Goal: Task Accomplishment & Management: Use online tool/utility

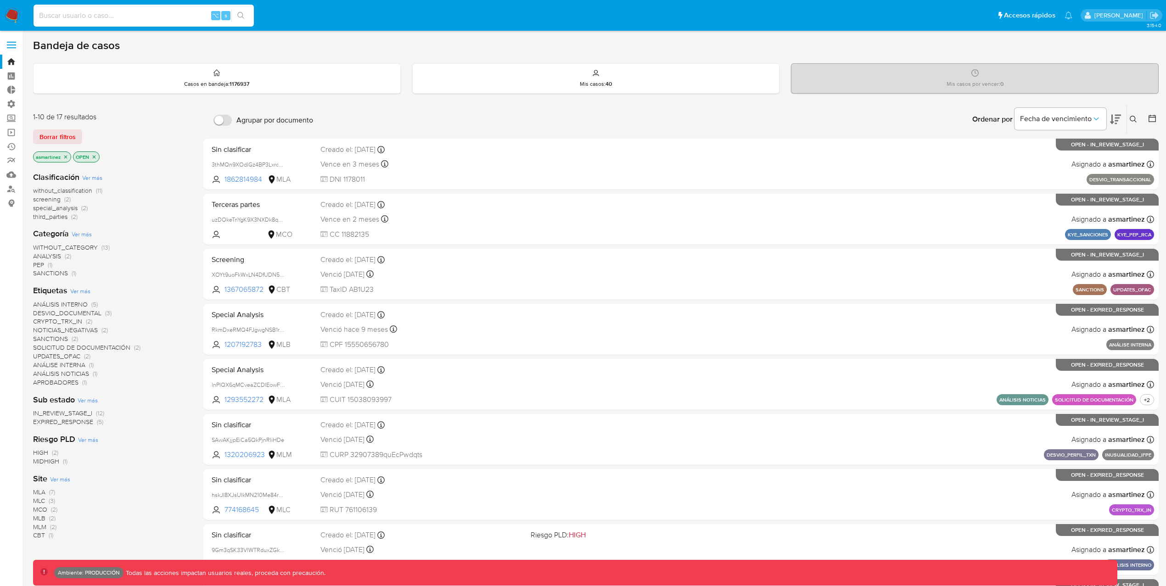
click at [192, 21] on input at bounding box center [143, 16] width 220 height 12
type input "1578220433"
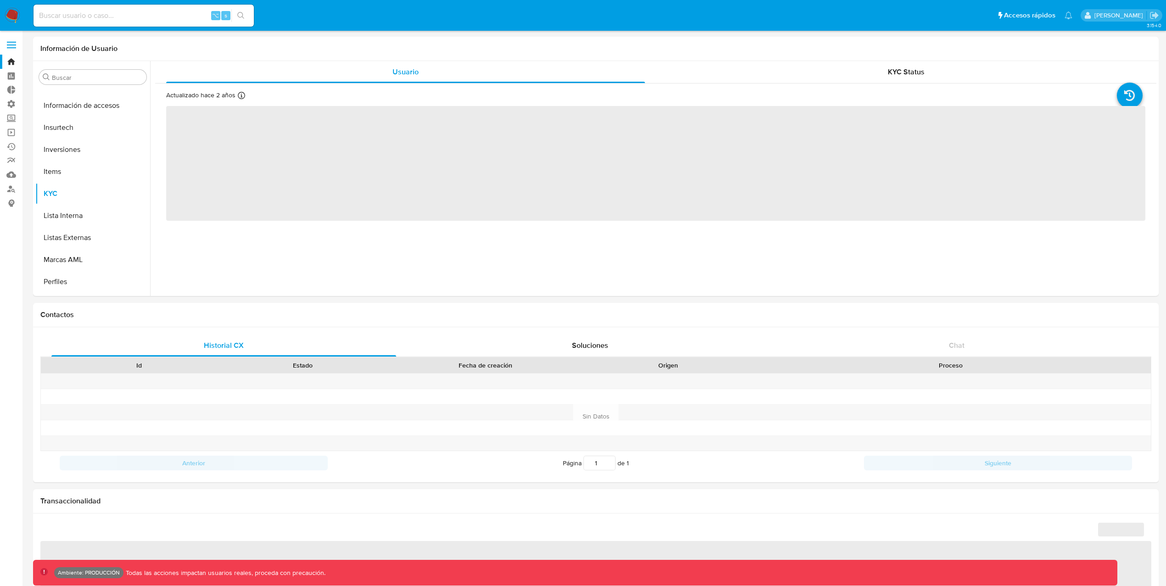
scroll to position [431, 0]
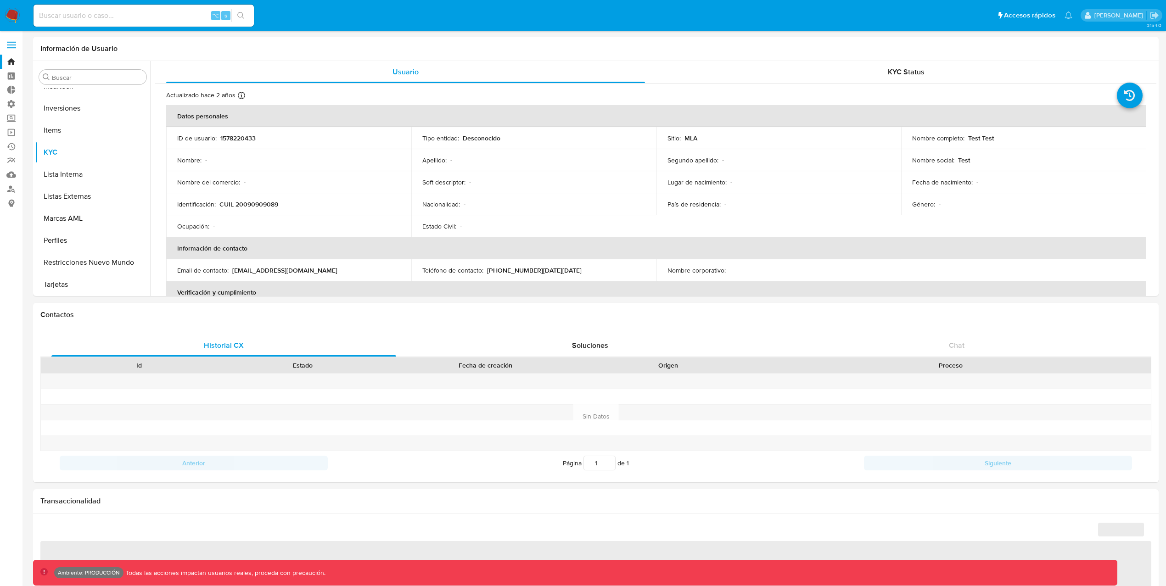
select select "10"
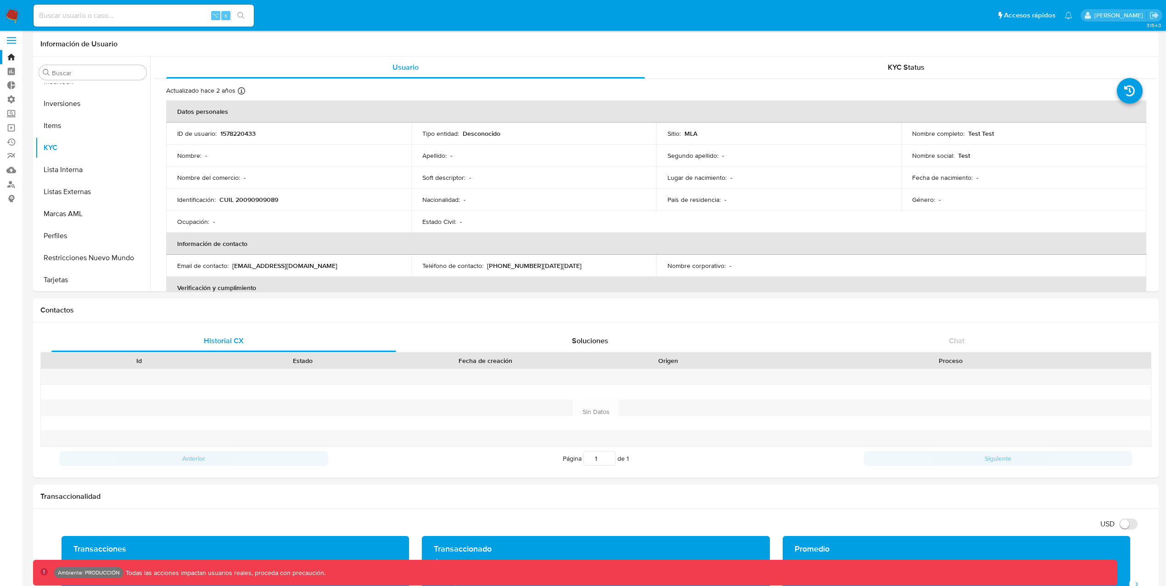
scroll to position [10, 0]
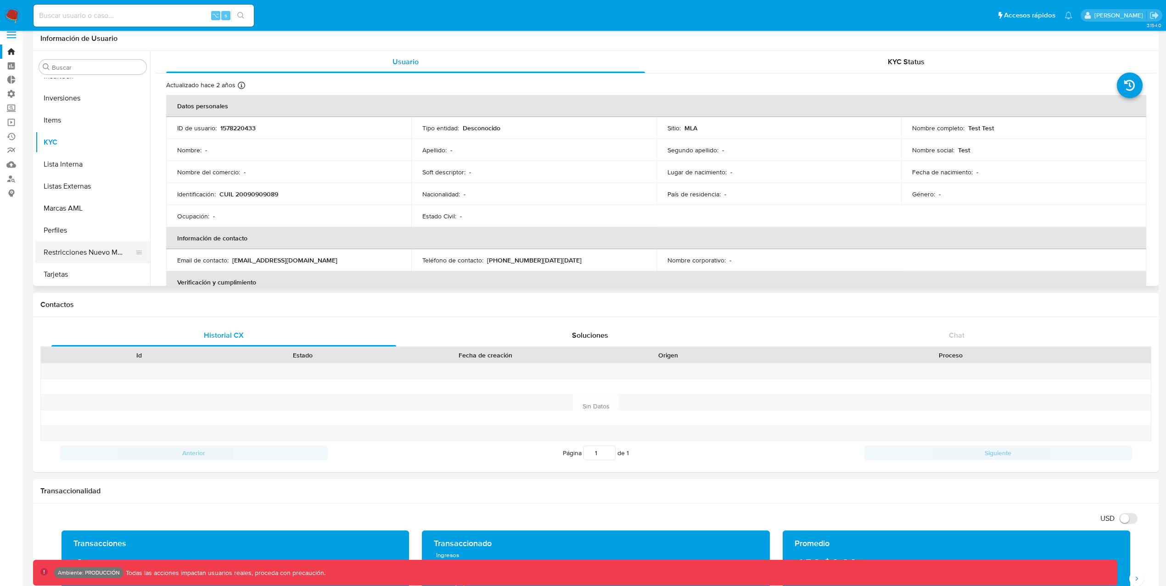
click at [105, 252] on button "Restricciones Nuevo Mundo" at bounding box center [88, 252] width 107 height 22
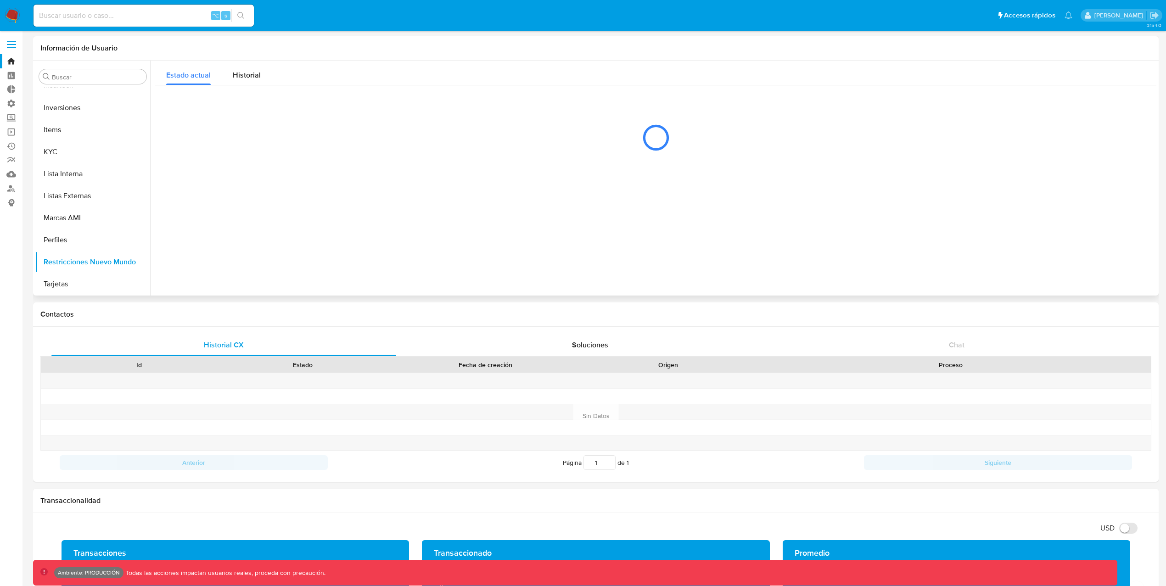
scroll to position [0, 0]
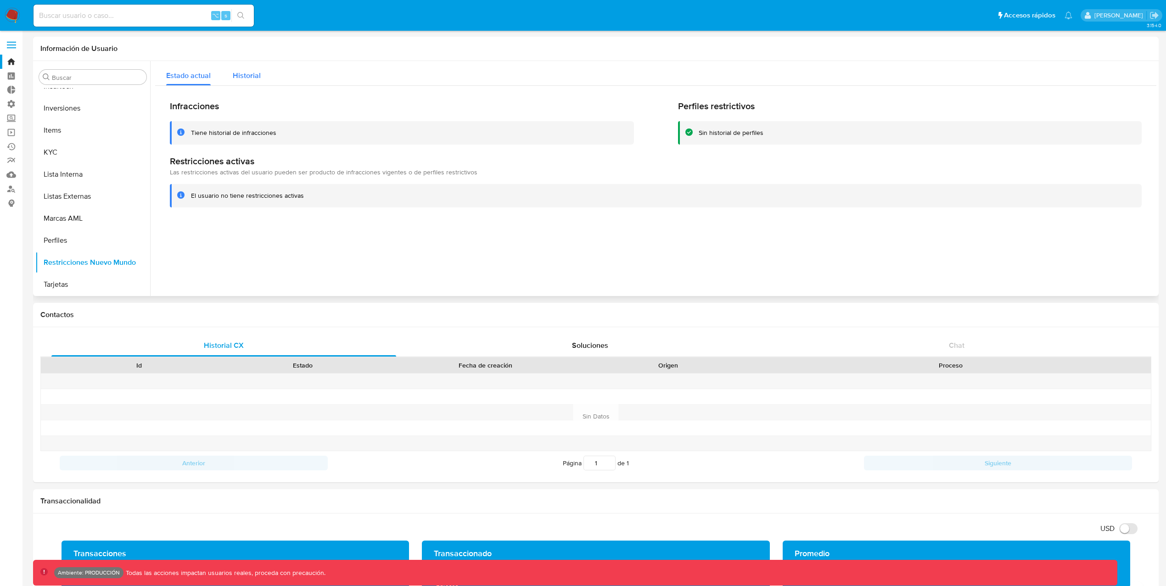
click at [258, 80] on span "Historial" at bounding box center [247, 75] width 28 height 11
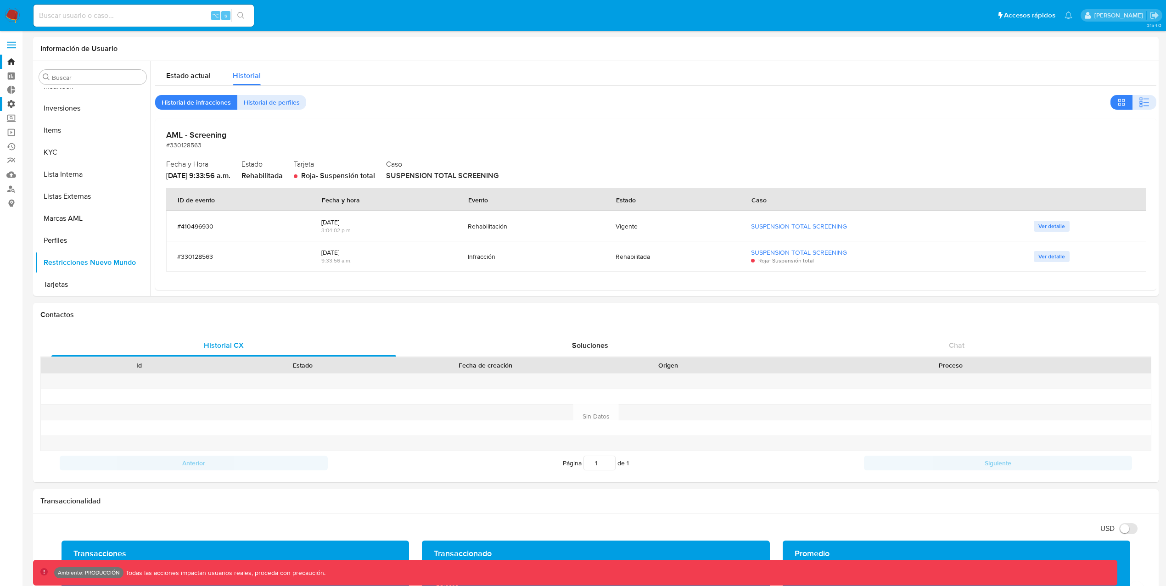
click at [0, 108] on label "Administración" at bounding box center [54, 104] width 109 height 14
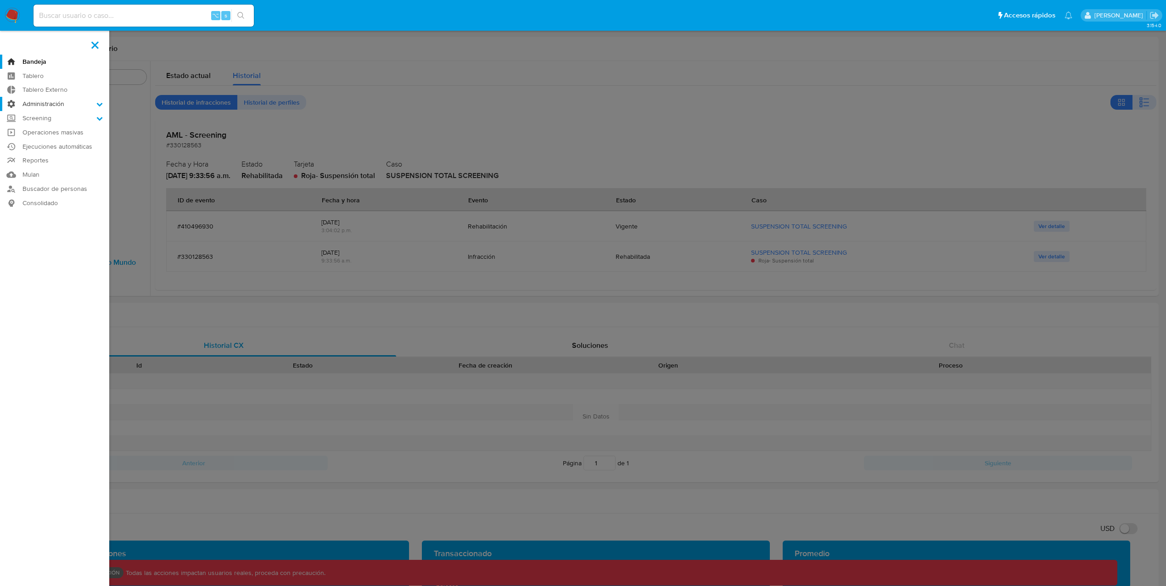
click at [0, 0] on input "Administración" at bounding box center [0, 0] width 0 height 0
click at [41, 118] on link "Reglas" at bounding box center [54, 116] width 109 height 11
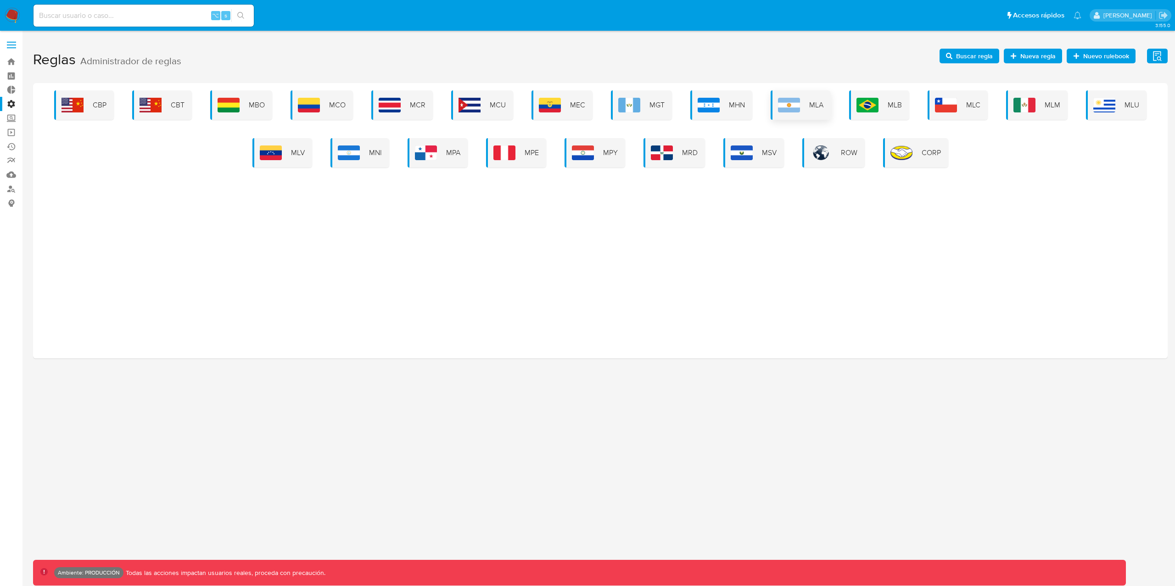
click at [801, 106] on div "MLA" at bounding box center [800, 104] width 60 height 29
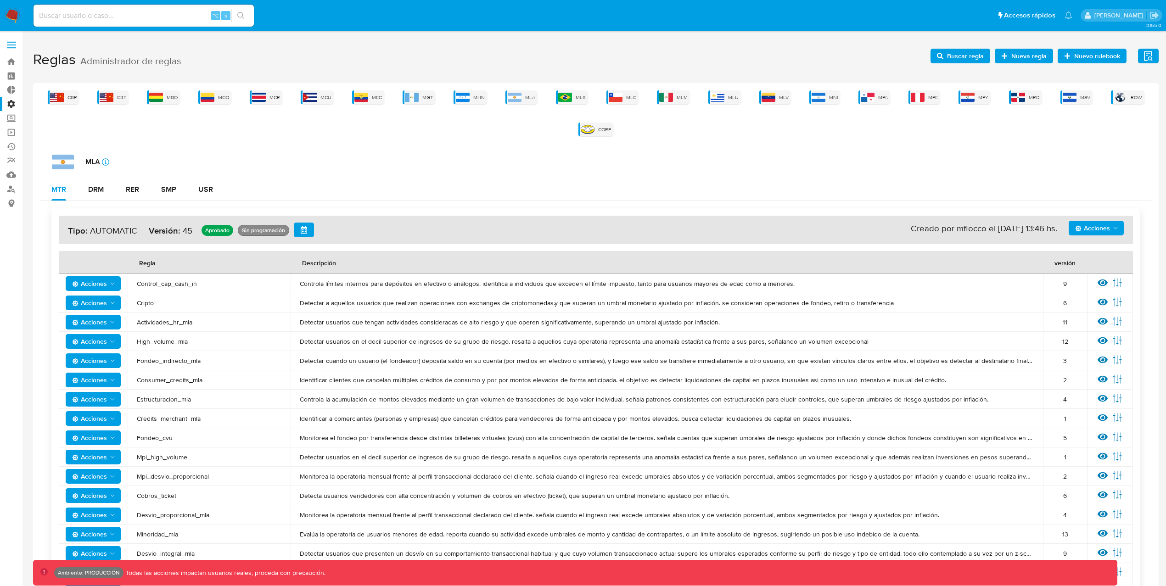
click at [16, 103] on label "Administración" at bounding box center [54, 104] width 109 height 14
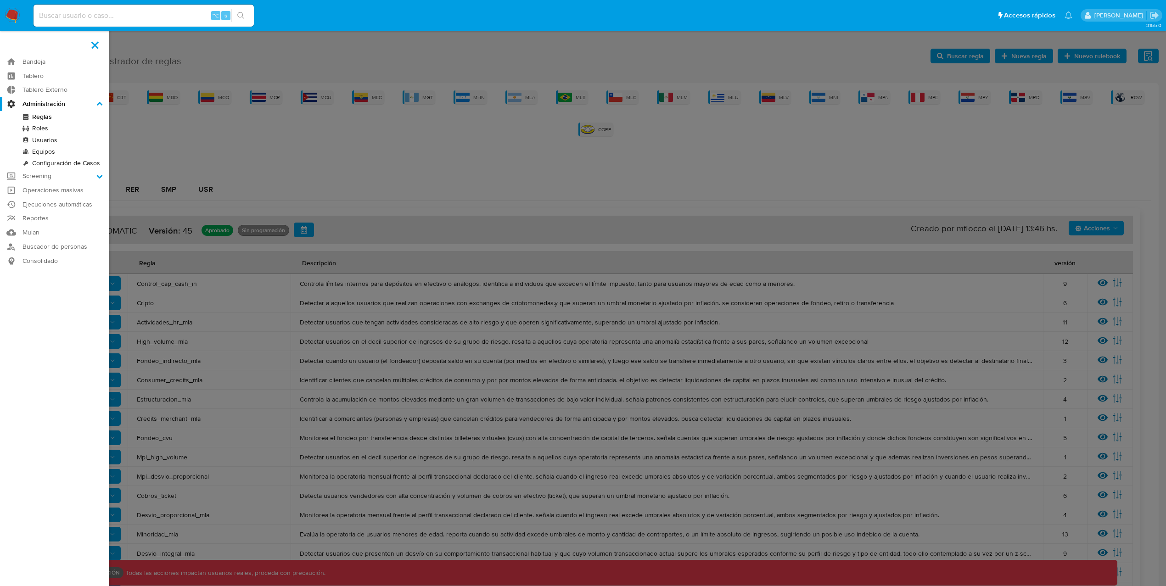
click at [0, 0] on input "Administración" at bounding box center [0, 0] width 0 height 0
click at [98, 164] on link "Configuración de Casos" at bounding box center [54, 162] width 109 height 11
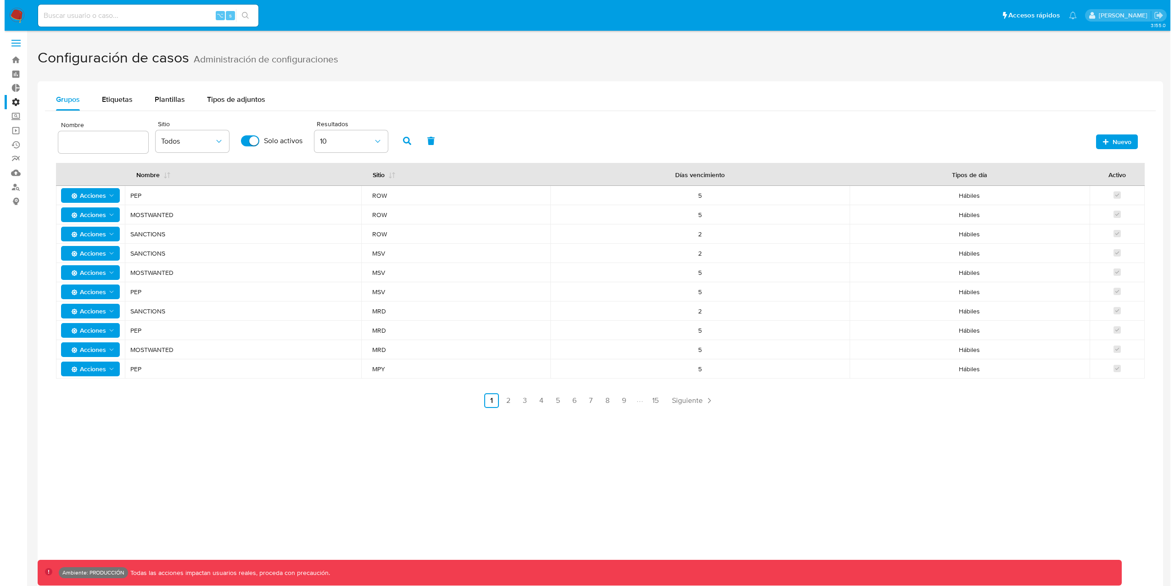
scroll to position [2, 0]
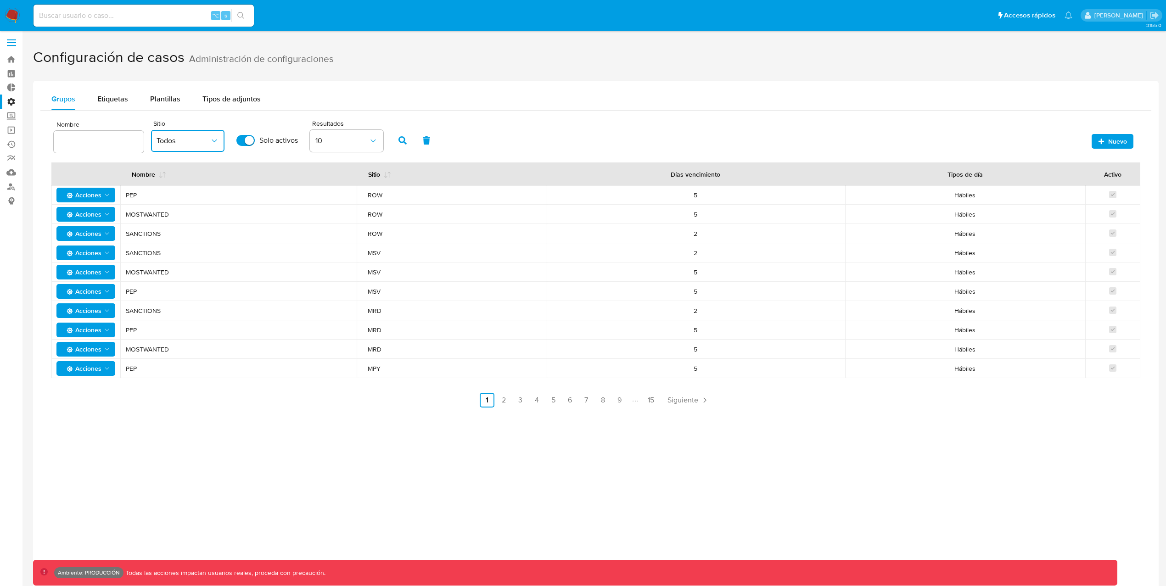
click at [163, 146] on button "Todos" at bounding box center [187, 141] width 73 height 22
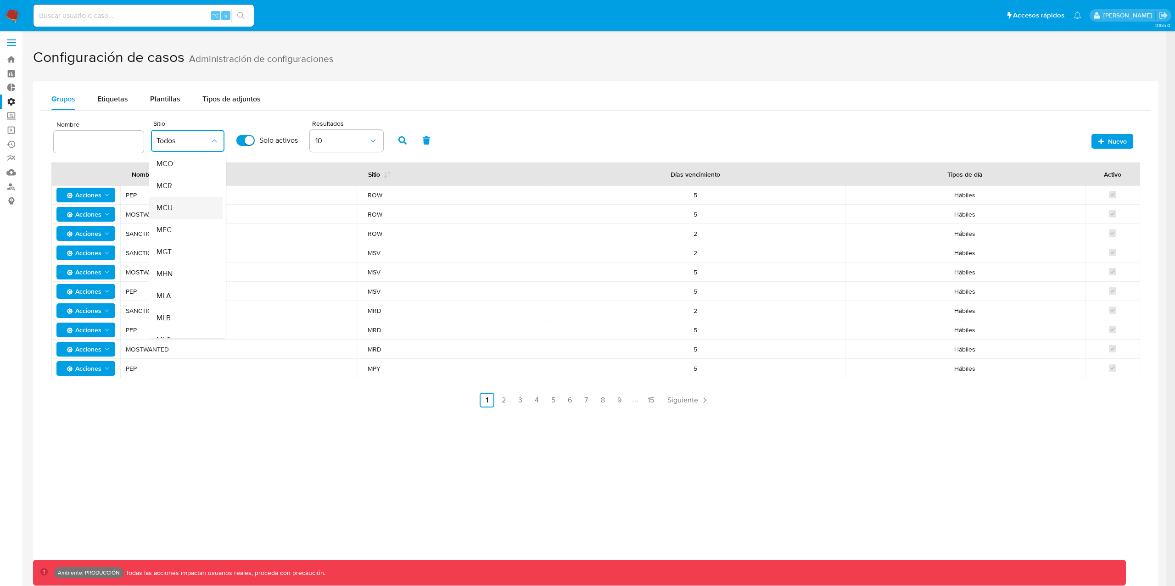
scroll to position [97, 0]
click at [174, 282] on div "MLA" at bounding box center [182, 289] width 53 height 22
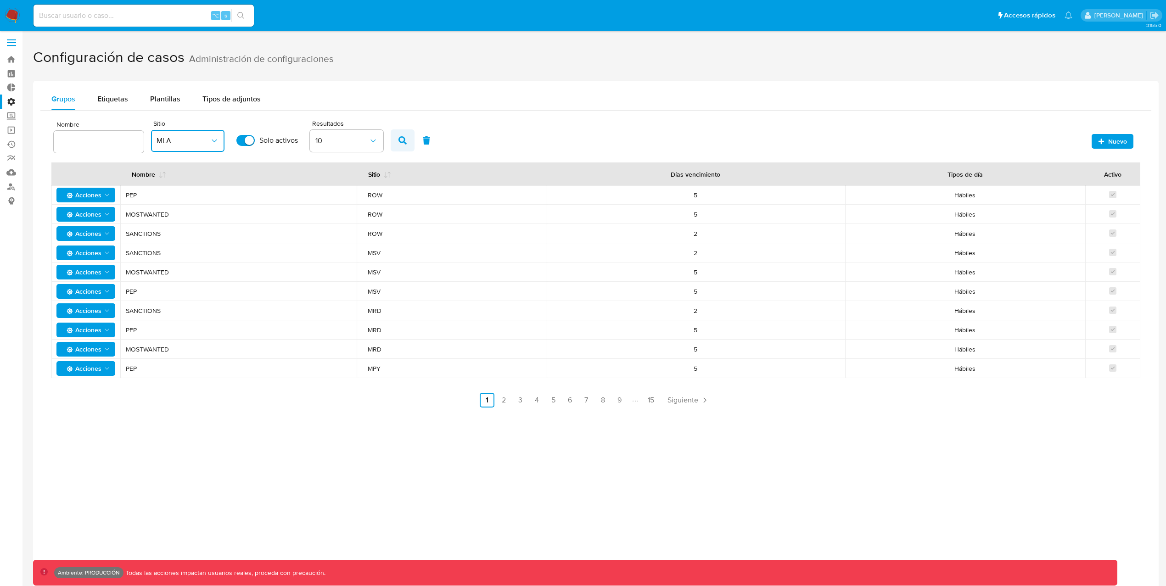
click at [400, 140] on icon "button" at bounding box center [402, 140] width 8 height 8
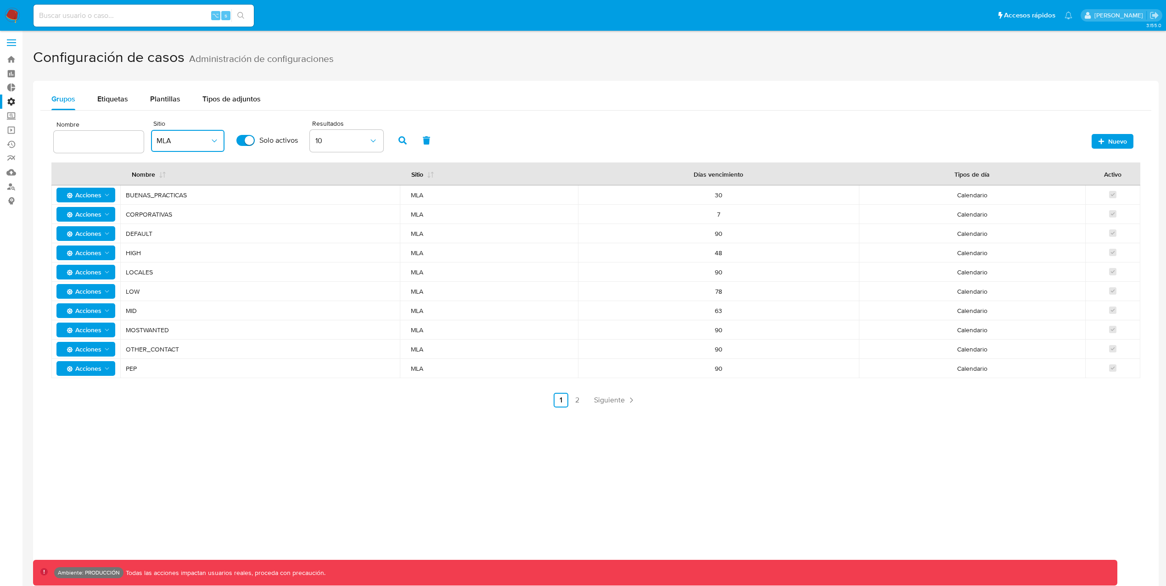
click at [288, 212] on span "CORPORATIVAS" at bounding box center [260, 214] width 268 height 8
click at [290, 219] on td "CORPORATIVAS" at bounding box center [259, 214] width 279 height 19
click at [289, 255] on span "HIGH" at bounding box center [260, 253] width 268 height 8
click at [140, 254] on span "HIGH" at bounding box center [260, 253] width 268 height 8
drag, startPoint x: 735, startPoint y: 253, endPoint x: 117, endPoint y: 253, distance: 617.7
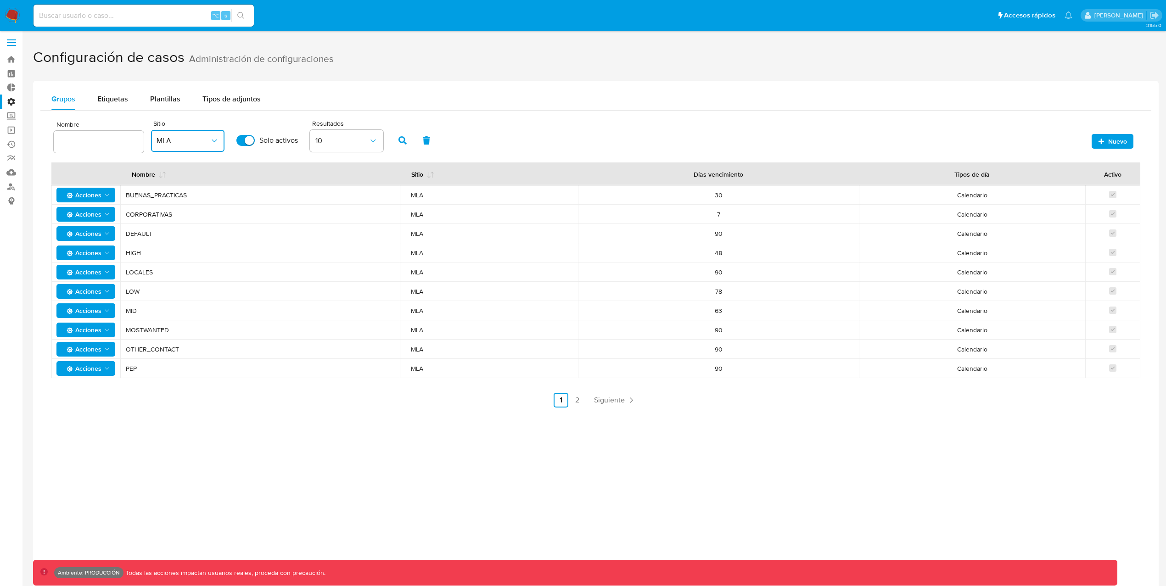
click at [117, 253] on tr "Acciones HIGH MLA 48 Calendario" at bounding box center [595, 252] width 1088 height 19
click at [110, 106] on div "Etiquetas" at bounding box center [112, 99] width 31 height 22
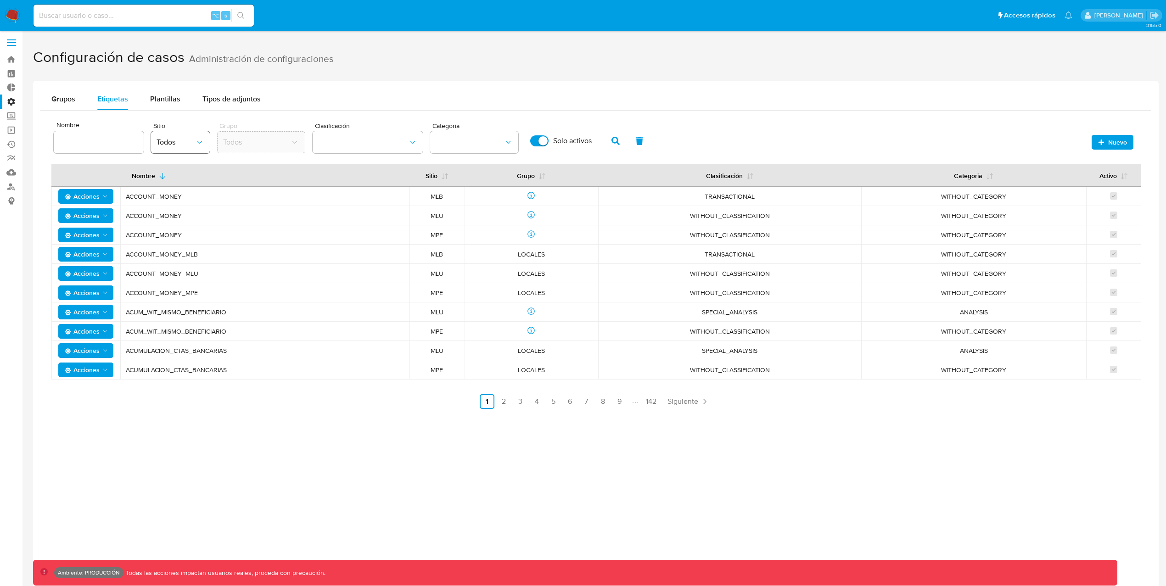
click at [179, 143] on span "Todos" at bounding box center [175, 142] width 39 height 9
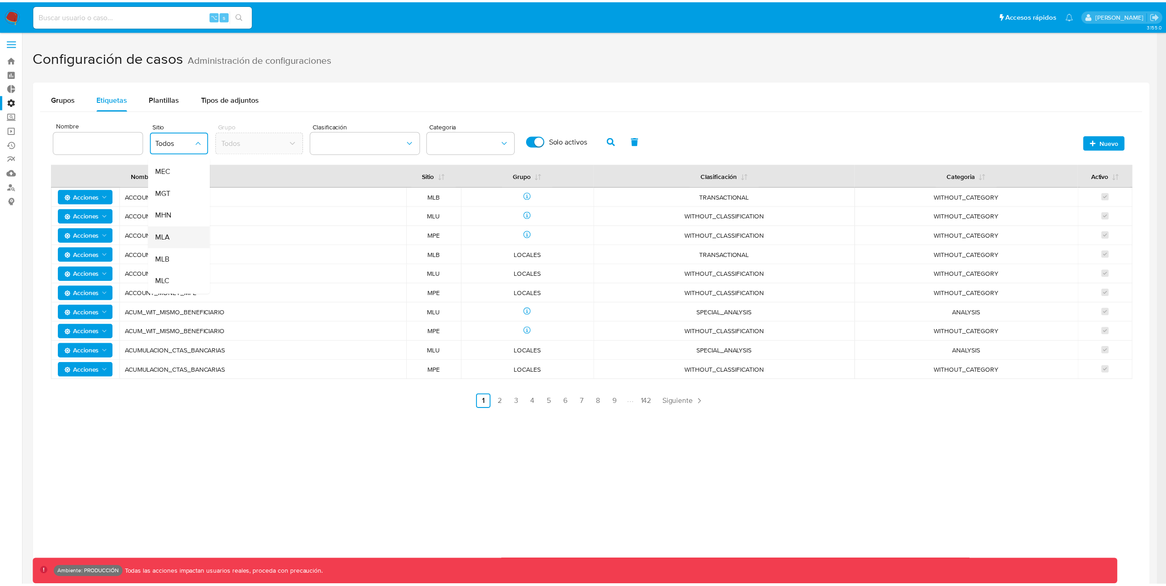
scroll to position [150, 0]
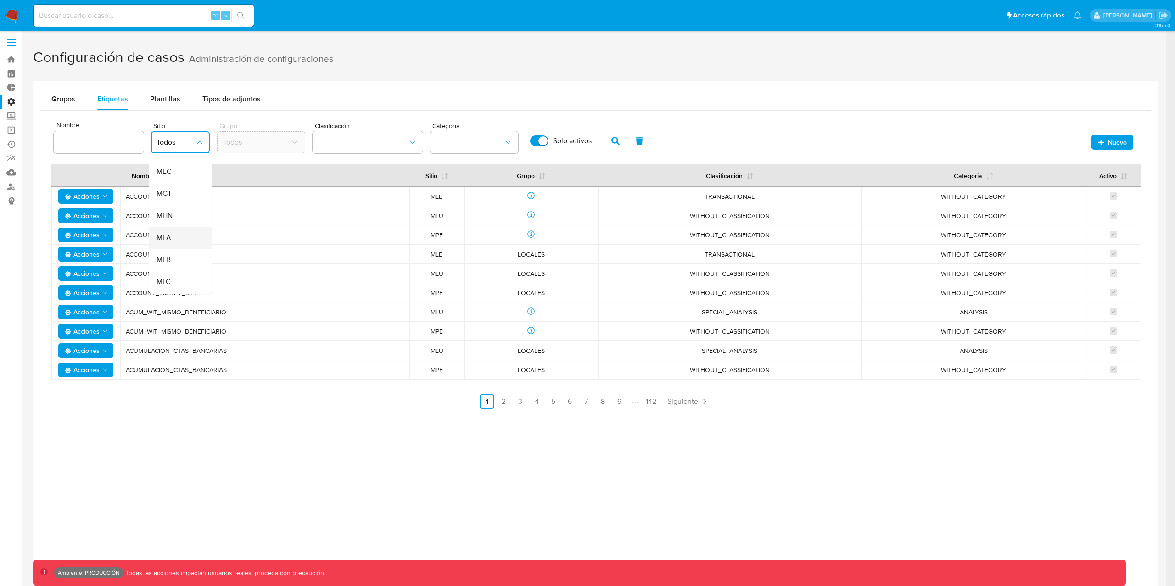
click at [169, 234] on span "MLA" at bounding box center [163, 237] width 15 height 9
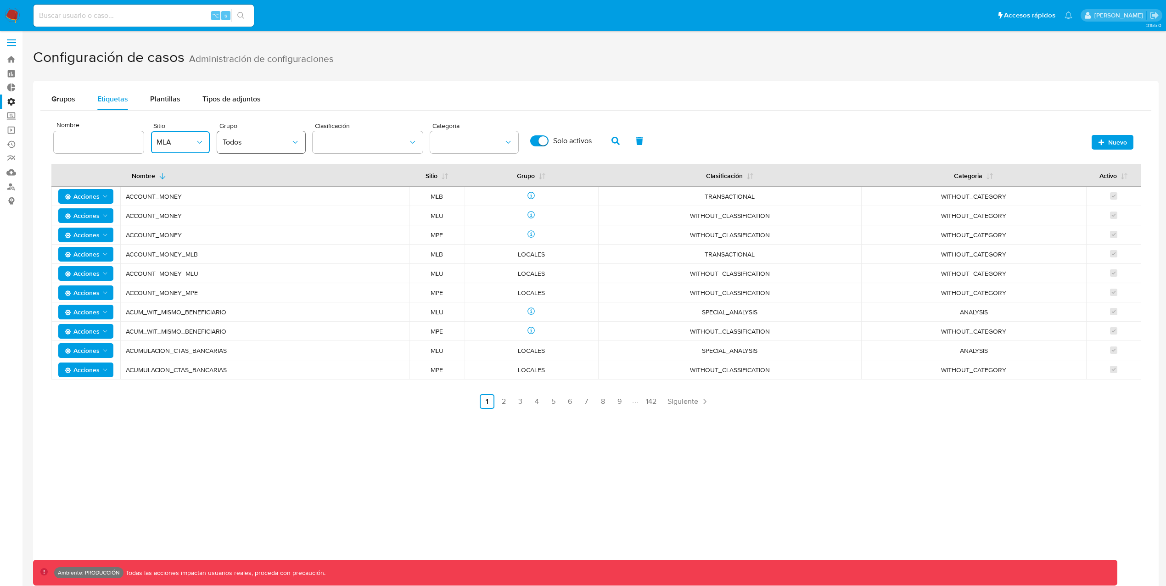
click at [262, 139] on span "Todos" at bounding box center [257, 142] width 68 height 9
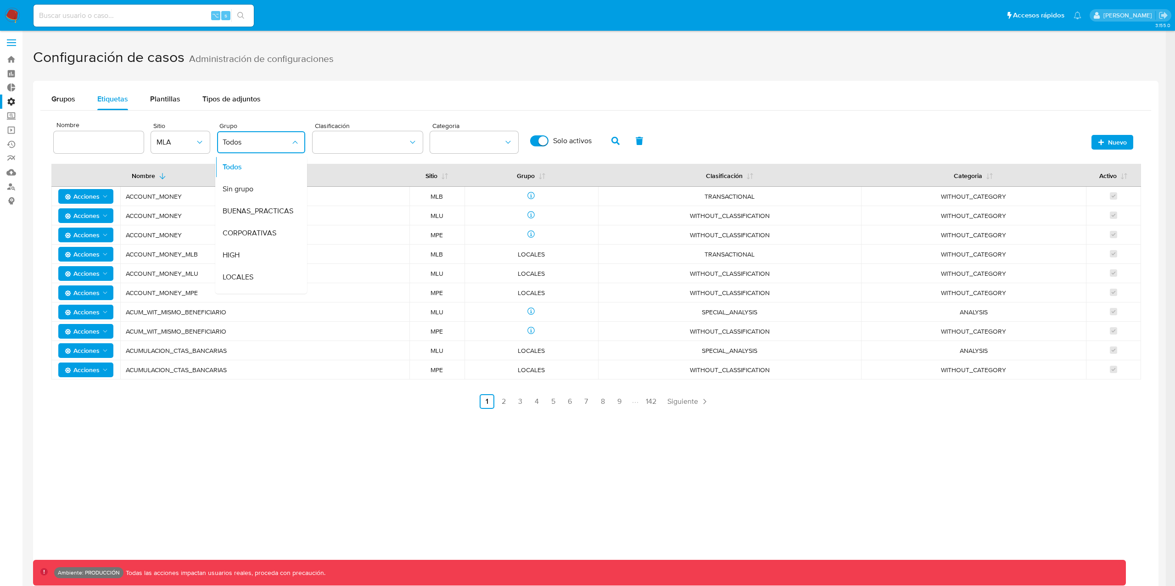
click at [340, 155] on div "Clasificación" at bounding box center [368, 137] width 110 height 39
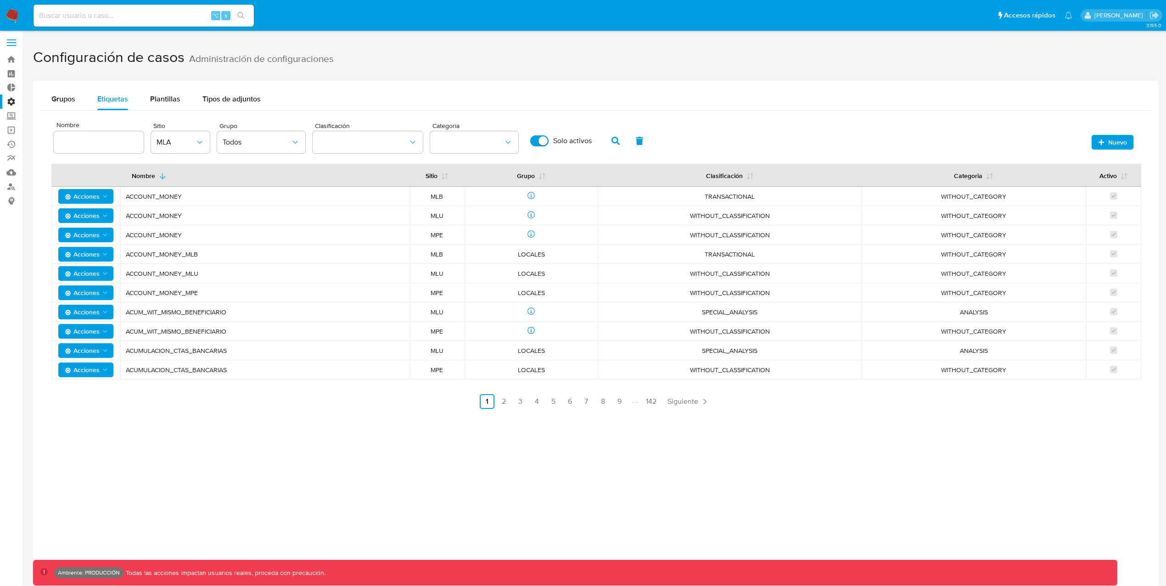
click at [617, 143] on icon "button" at bounding box center [615, 141] width 8 height 8
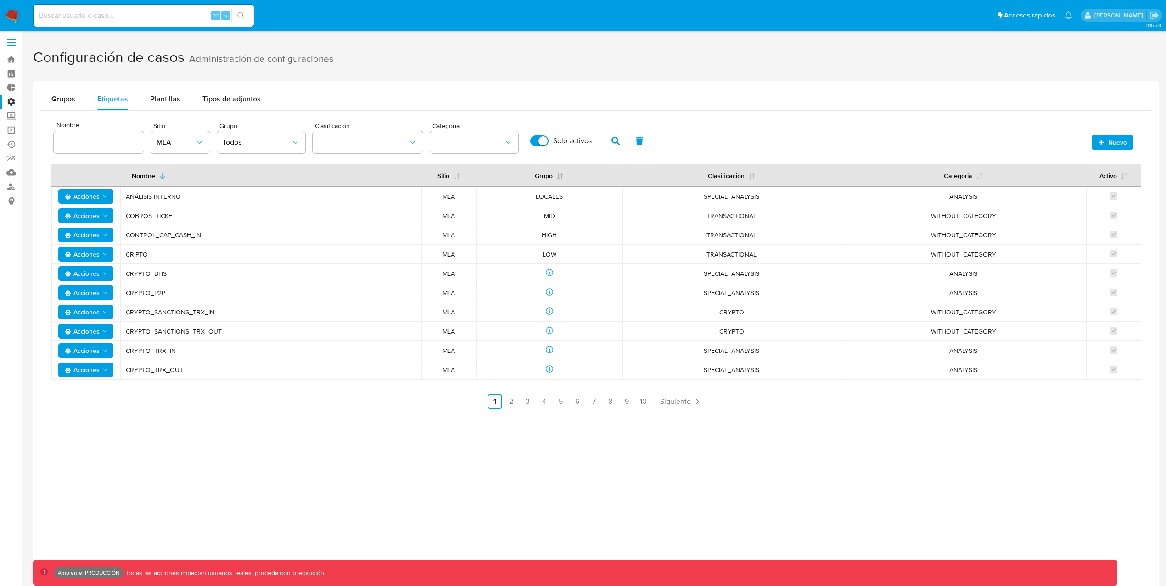
click at [551, 174] on button "Grupo" at bounding box center [549, 175] width 51 height 22
click at [541, 172] on button "Grupo" at bounding box center [549, 175] width 51 height 22
click at [541, 177] on button "Grupo" at bounding box center [549, 175] width 51 height 22
click at [541, 179] on button "Grupo" at bounding box center [549, 175] width 51 height 22
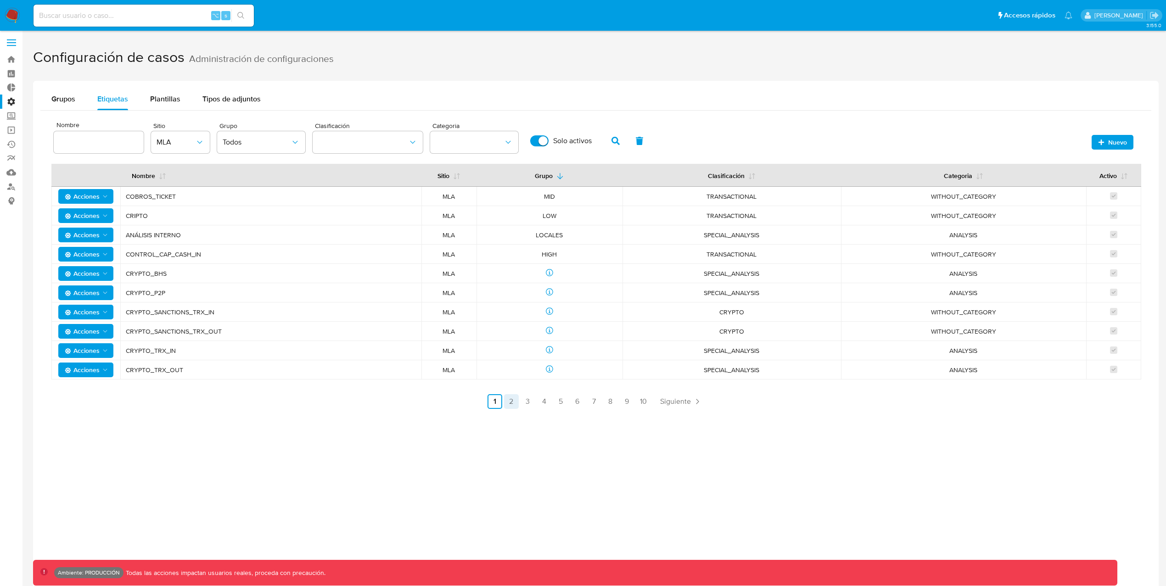
click at [512, 404] on link "2" at bounding box center [511, 401] width 15 height 15
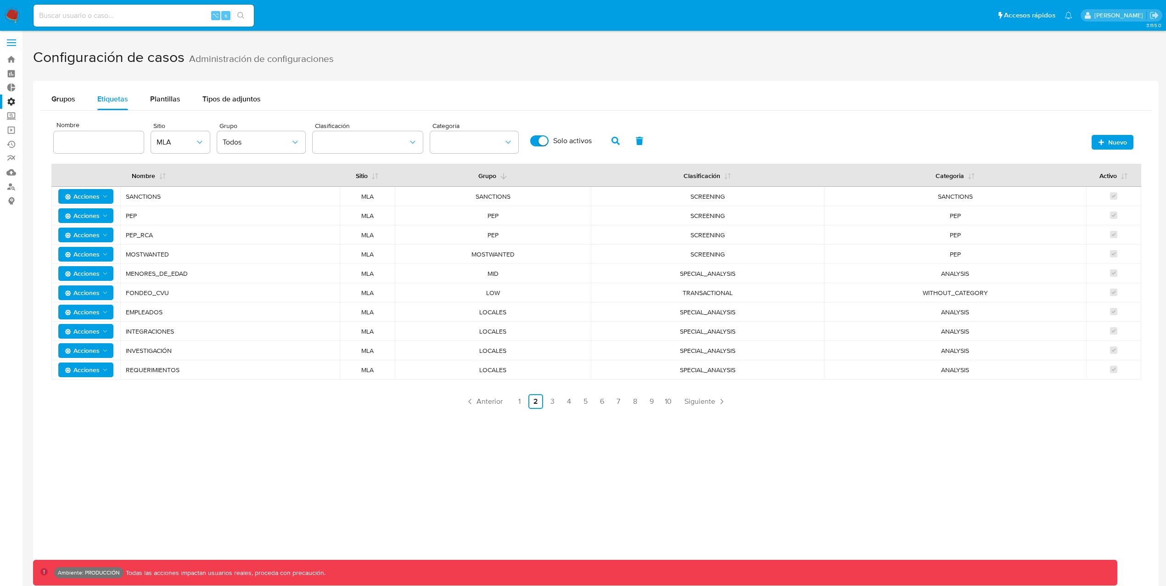
click at [491, 176] on button "Grupo" at bounding box center [492, 175] width 51 height 22
click at [389, 143] on button "classification" at bounding box center [368, 142] width 110 height 22
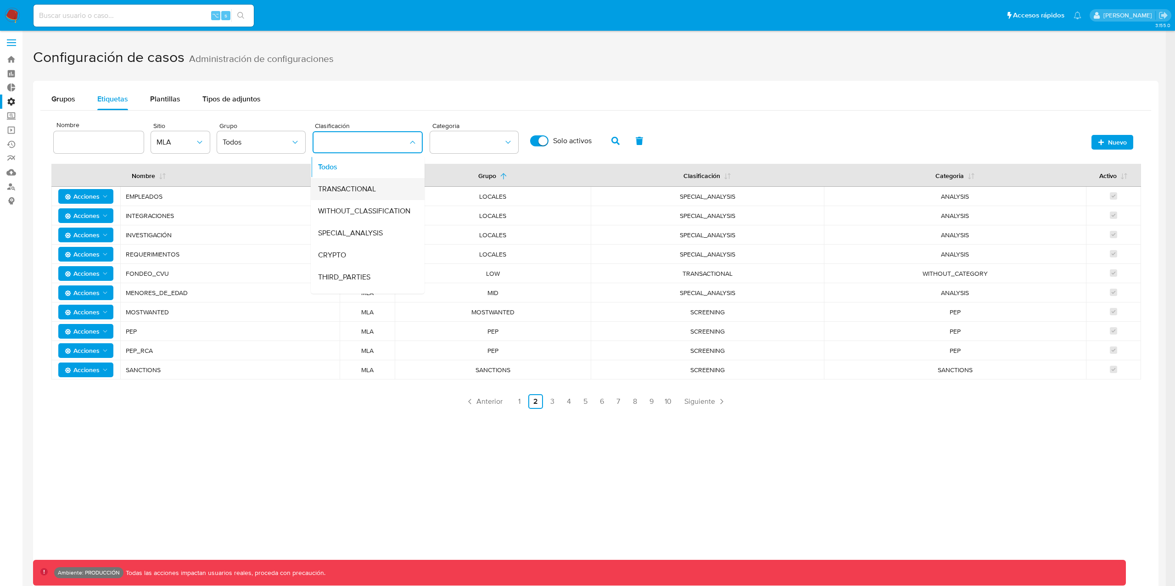
click at [370, 185] on span "TRANSACTIONAL" at bounding box center [347, 188] width 58 height 9
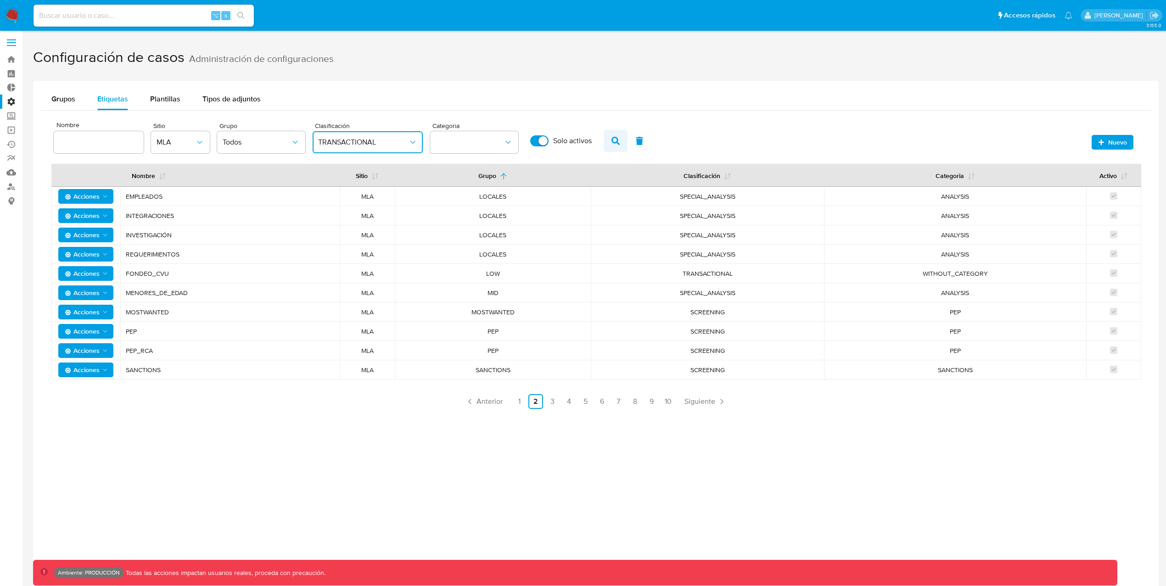
click at [613, 143] on icon "button" at bounding box center [615, 141] width 8 height 8
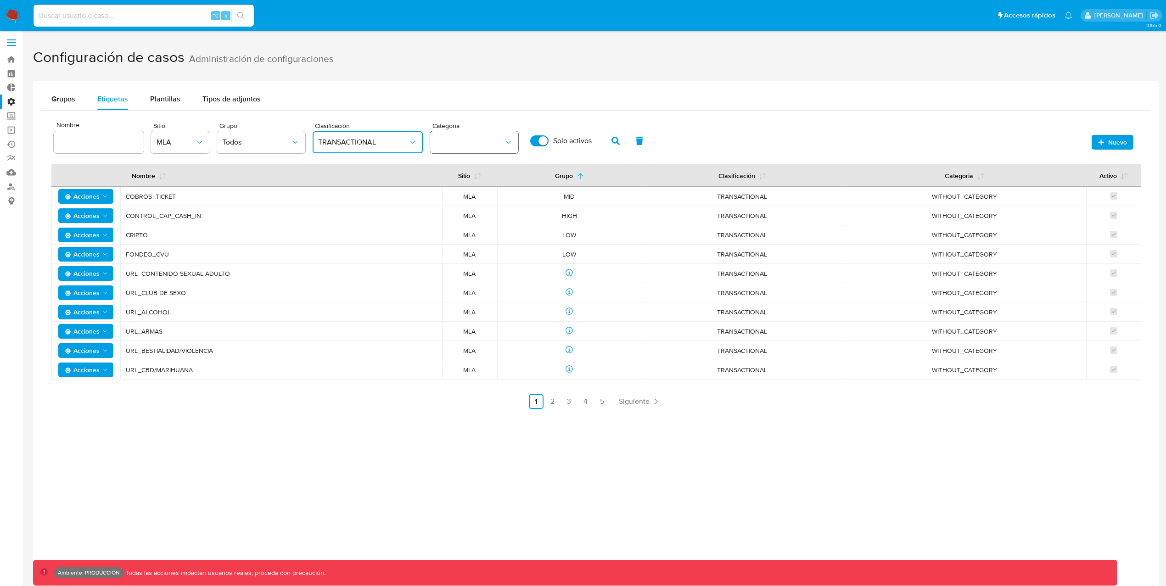
click at [471, 145] on button "category" at bounding box center [474, 142] width 88 height 22
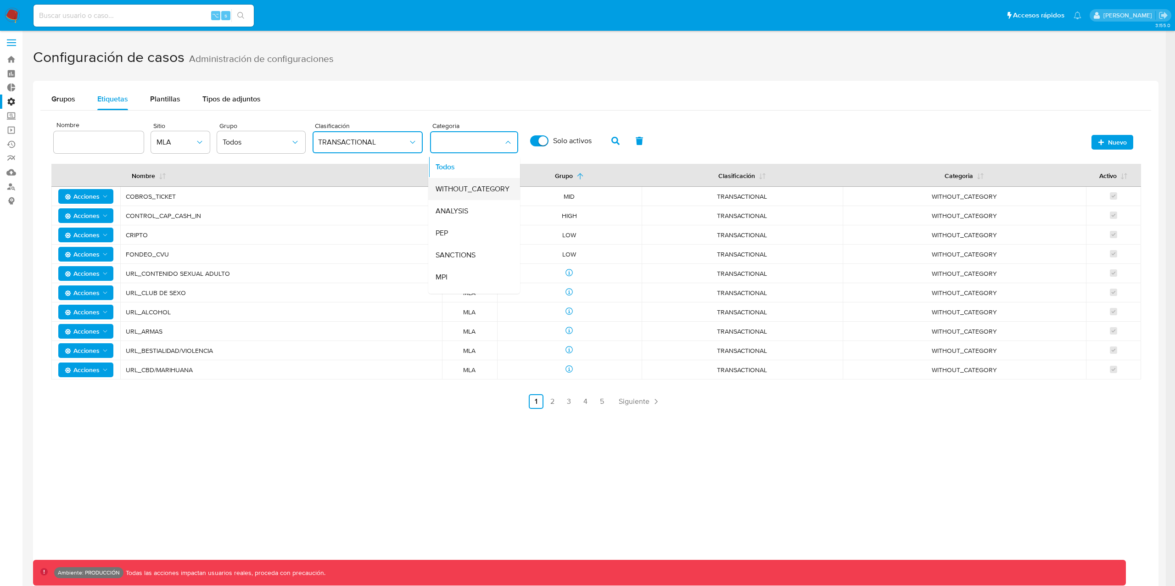
click at [470, 192] on span "WITHOUT_CATEGORY" at bounding box center [472, 188] width 74 height 9
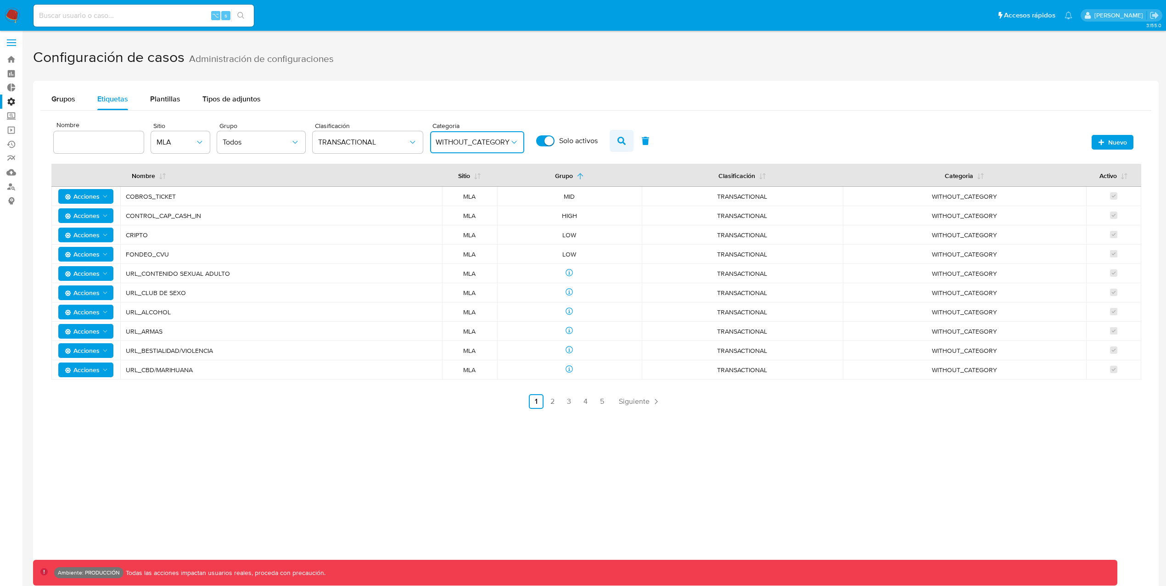
click at [620, 144] on icon "button" at bounding box center [621, 141] width 8 height 8
click at [622, 142] on icon "button" at bounding box center [621, 141] width 8 height 8
click at [620, 142] on icon "button" at bounding box center [621, 141] width 8 height 8
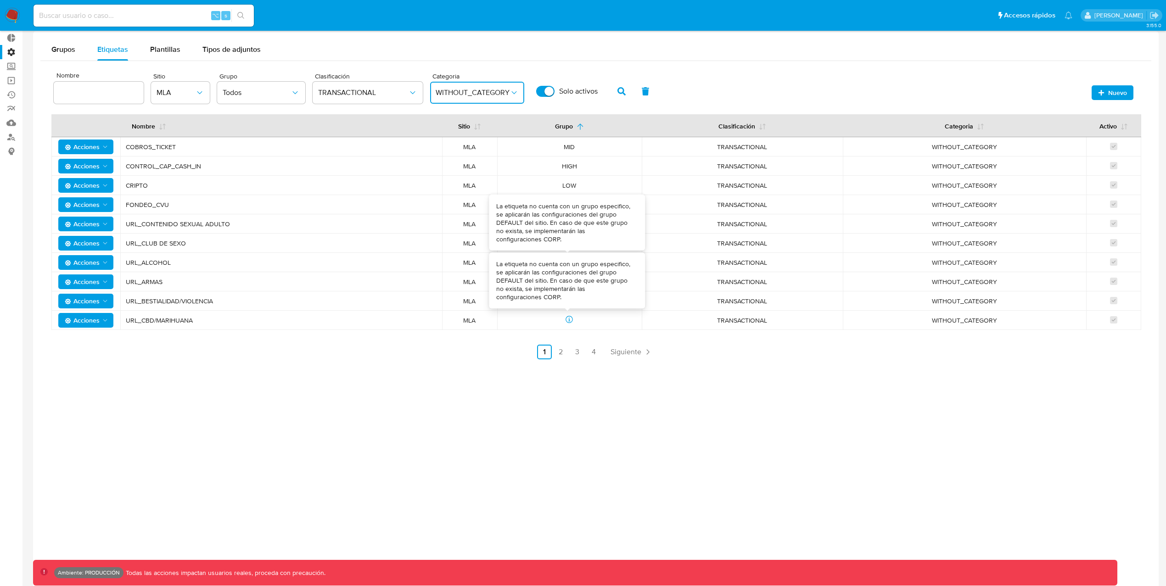
scroll to position [0, 0]
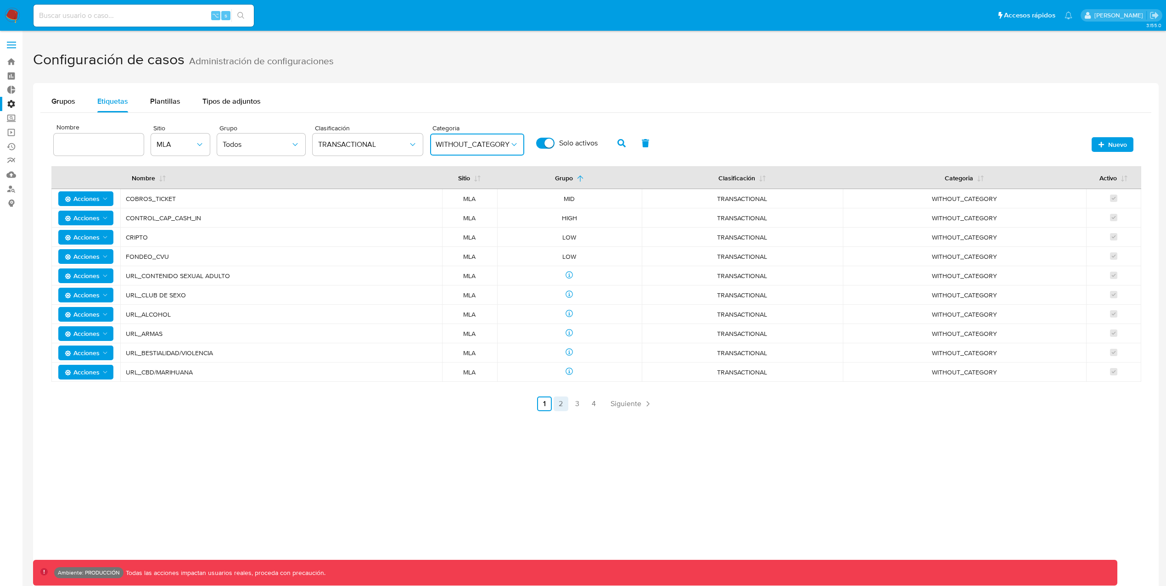
click at [564, 406] on link "2" at bounding box center [560, 403] width 15 height 15
click at [603, 406] on link "3" at bounding box center [601, 403] width 15 height 15
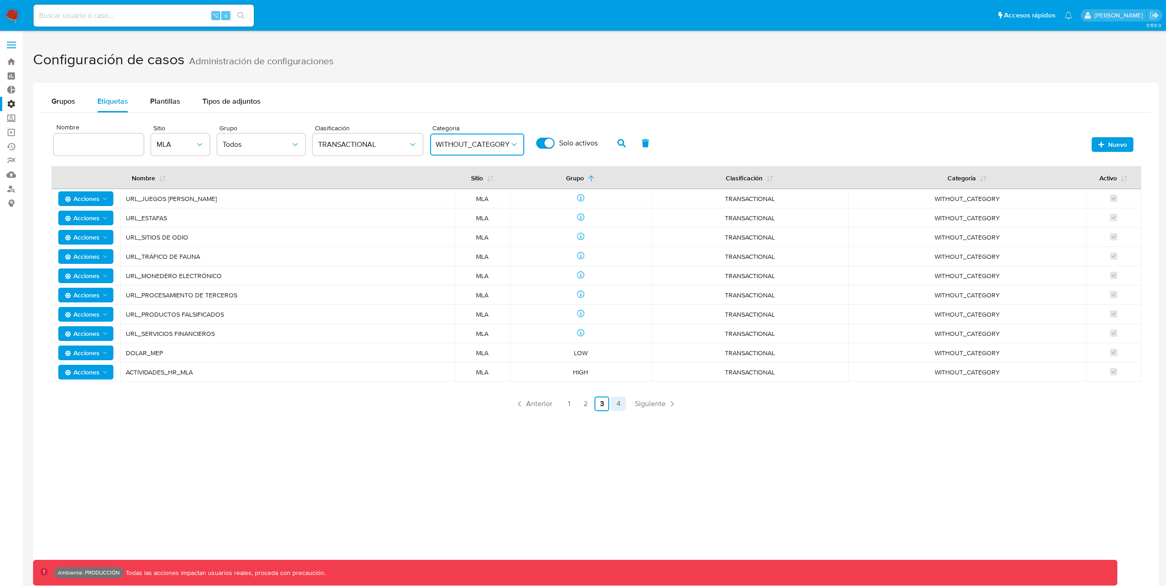
click at [620, 405] on link "4" at bounding box center [618, 403] width 15 height 15
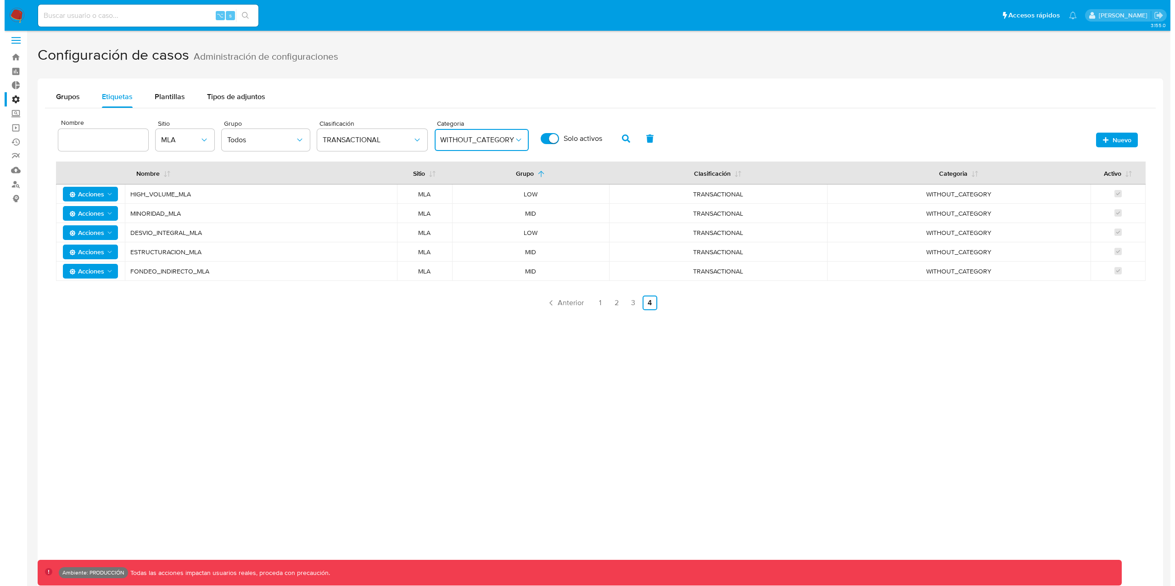
scroll to position [4, 0]
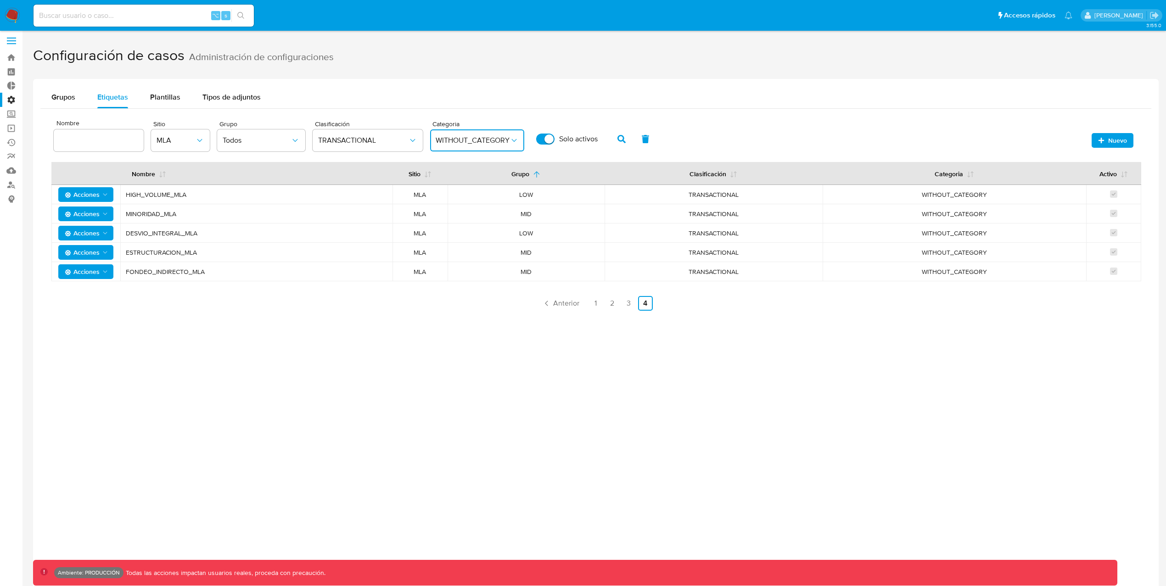
click at [499, 133] on button "WITHOUT_CATEGORY" at bounding box center [477, 140] width 94 height 22
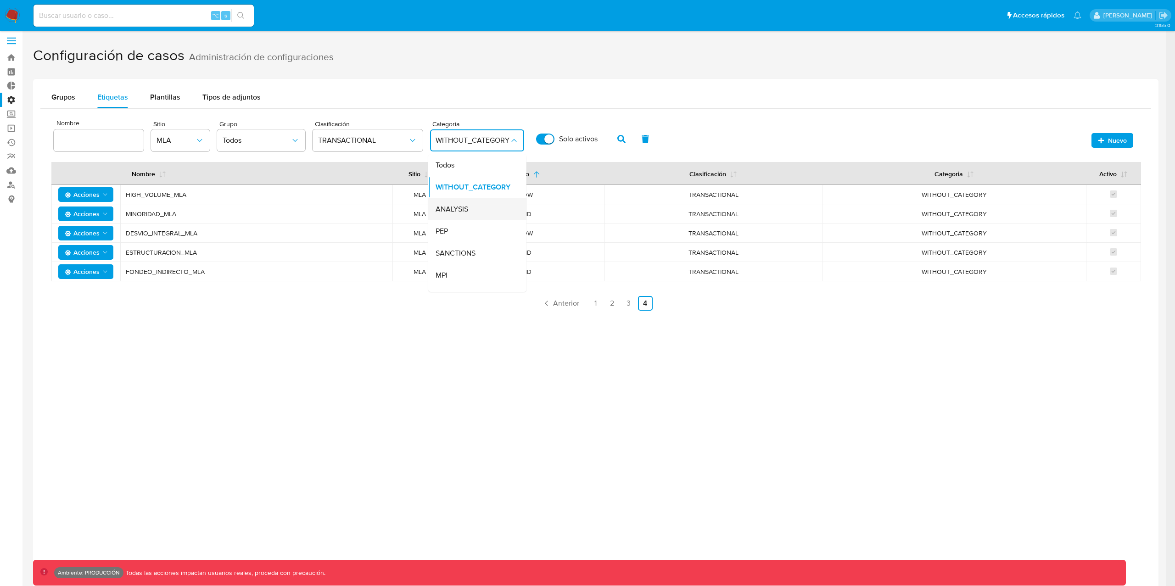
click at [449, 211] on span "ANALYSIS" at bounding box center [451, 209] width 33 height 9
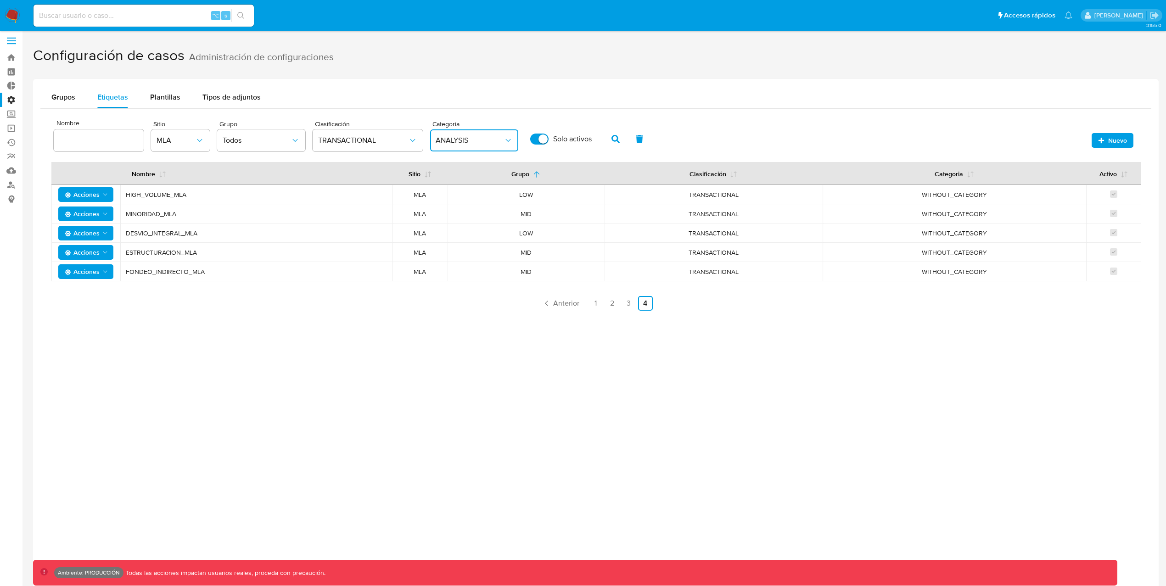
click at [511, 136] on icon "category" at bounding box center [507, 140] width 9 height 9
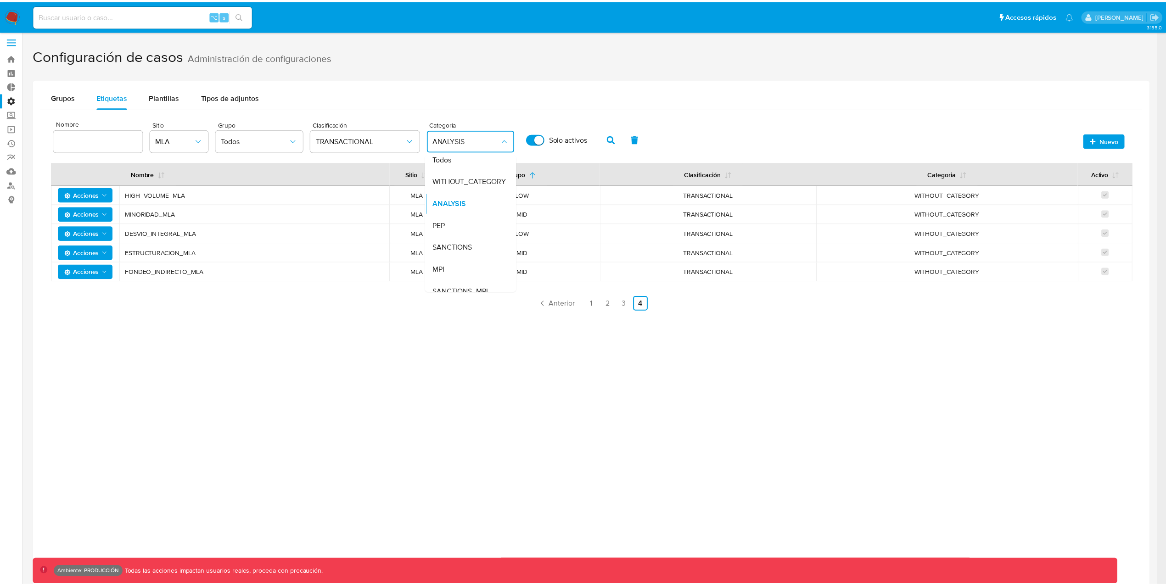
scroll to position [0, 0]
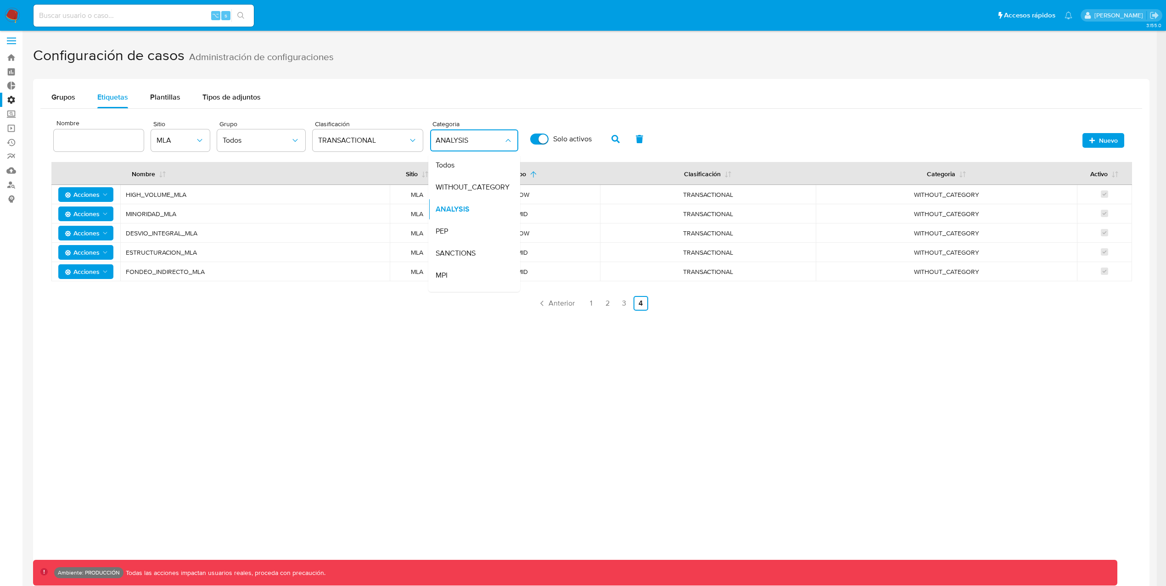
click at [543, 153] on div "Nombre Sitio MLA Grupo Todos Clasificación TRANSACTIONAL Categoria ANALYSIS Tod…" at bounding box center [352, 135] width 597 height 39
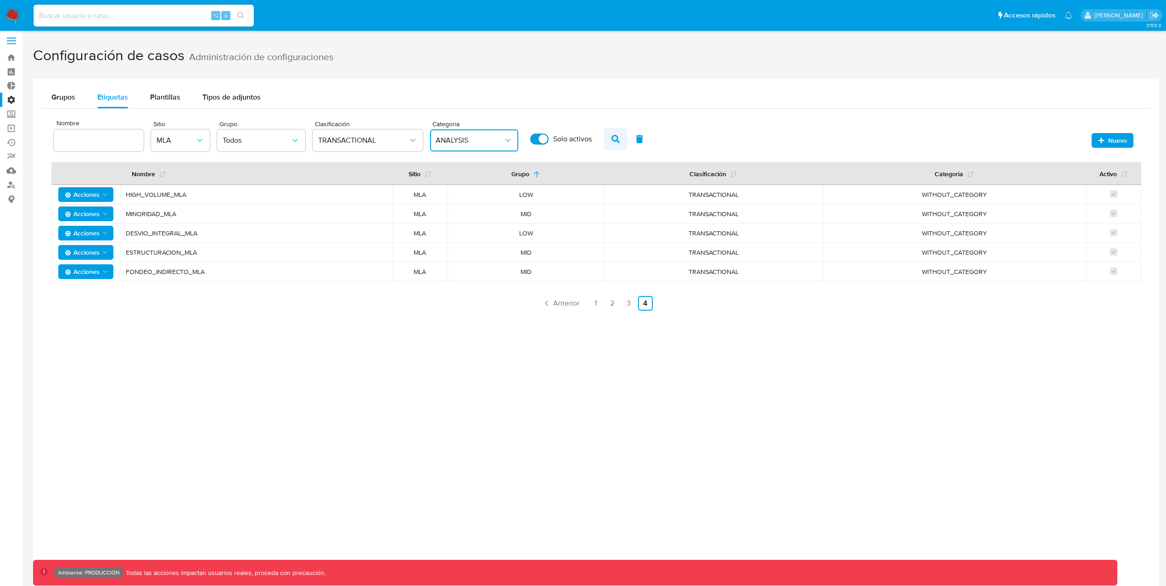
click at [620, 140] on button "button" at bounding box center [615, 139] width 24 height 22
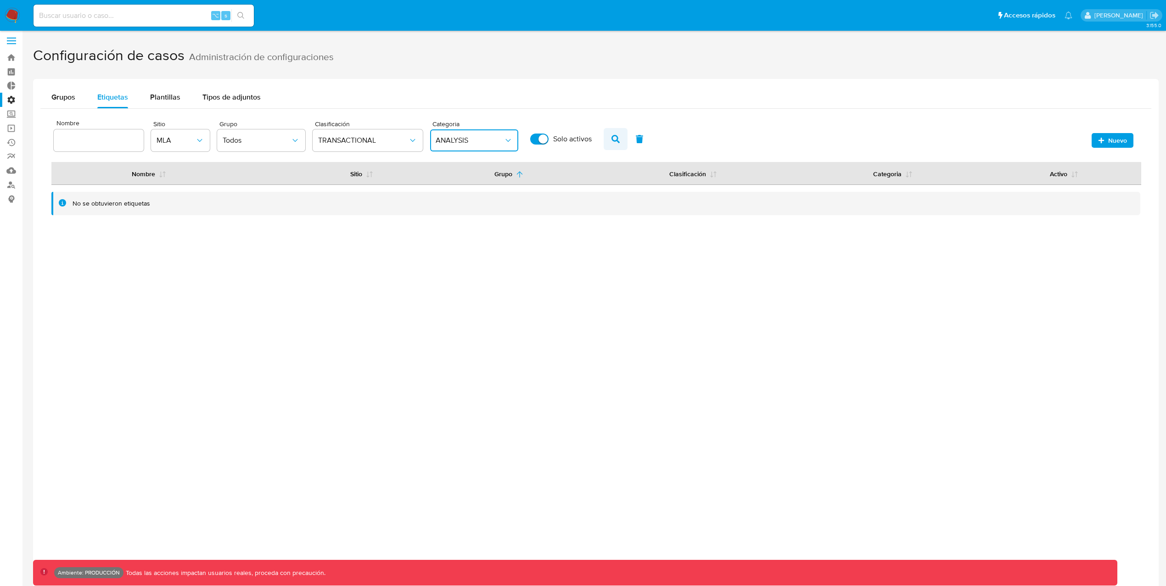
click at [615, 135] on icon "button" at bounding box center [615, 139] width 8 height 8
click at [616, 139] on icon "button" at bounding box center [615, 139] width 8 height 8
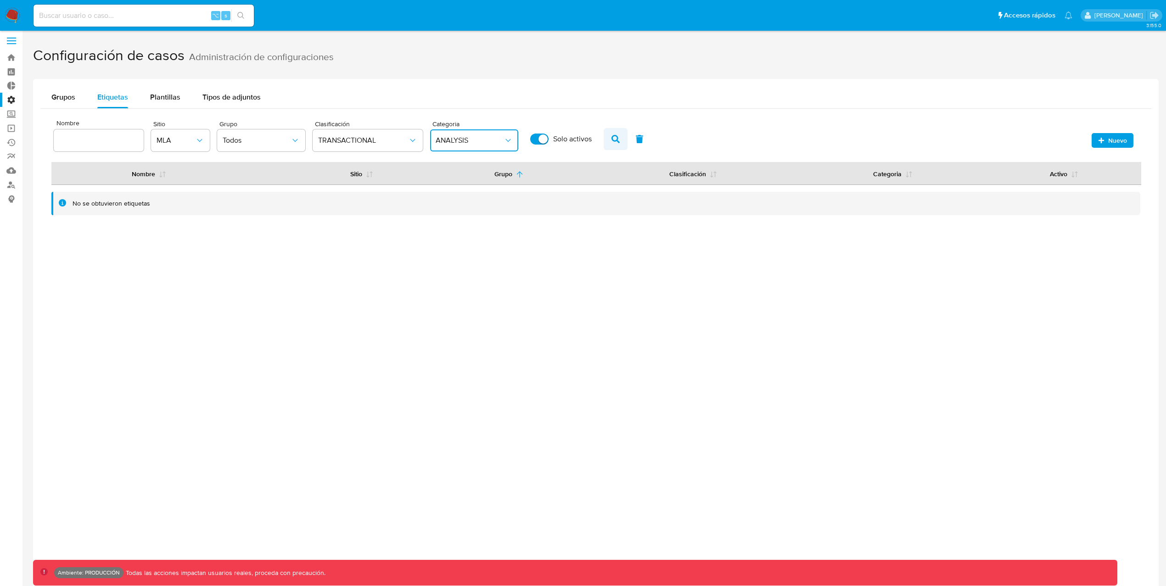
click at [616, 139] on icon "button" at bounding box center [615, 139] width 8 height 8
click at [395, 148] on button "TRANSACTIONAL" at bounding box center [368, 140] width 110 height 22
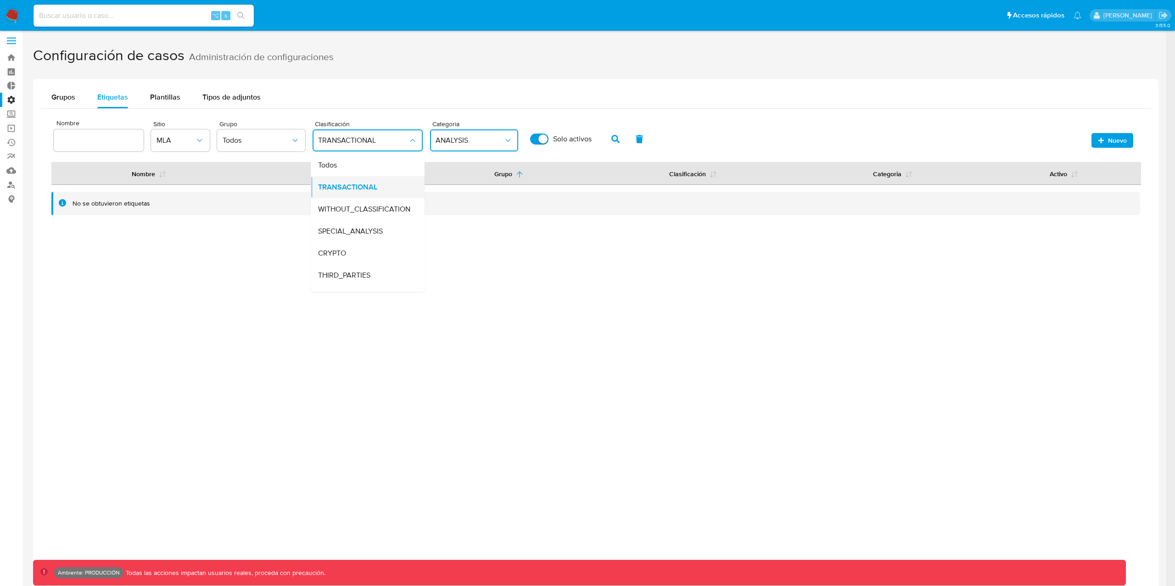
click at [359, 183] on span "TRANSACTIONAL" at bounding box center [347, 187] width 59 height 9
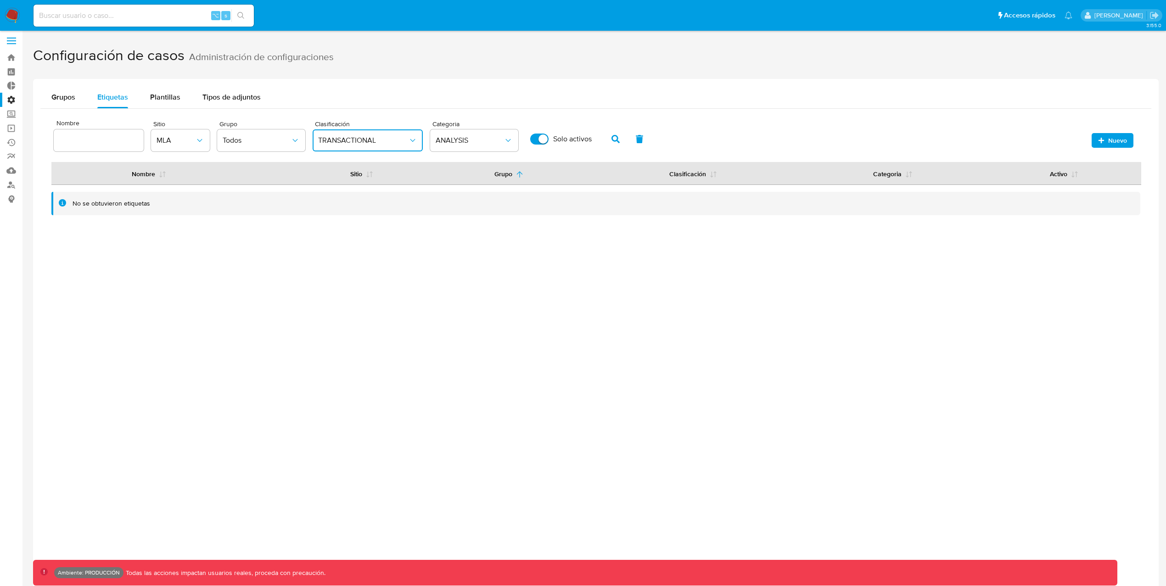
click at [409, 149] on button "TRANSACTIONAL" at bounding box center [368, 140] width 110 height 22
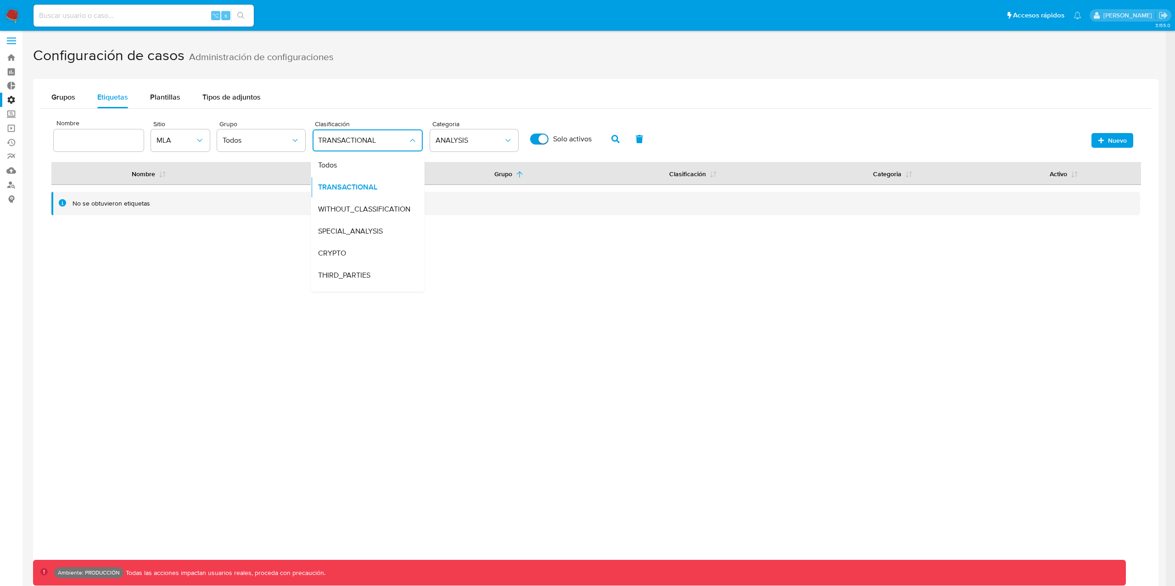
click at [410, 143] on icon "classification" at bounding box center [412, 140] width 9 height 9
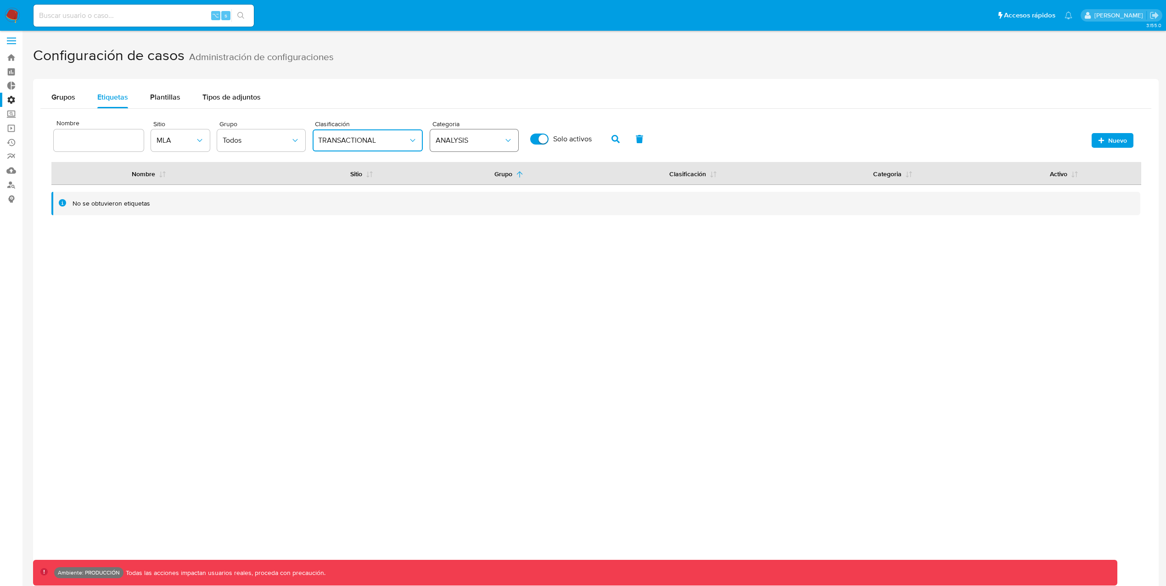
click at [466, 144] on span "ANALYSIS" at bounding box center [469, 140] width 68 height 9
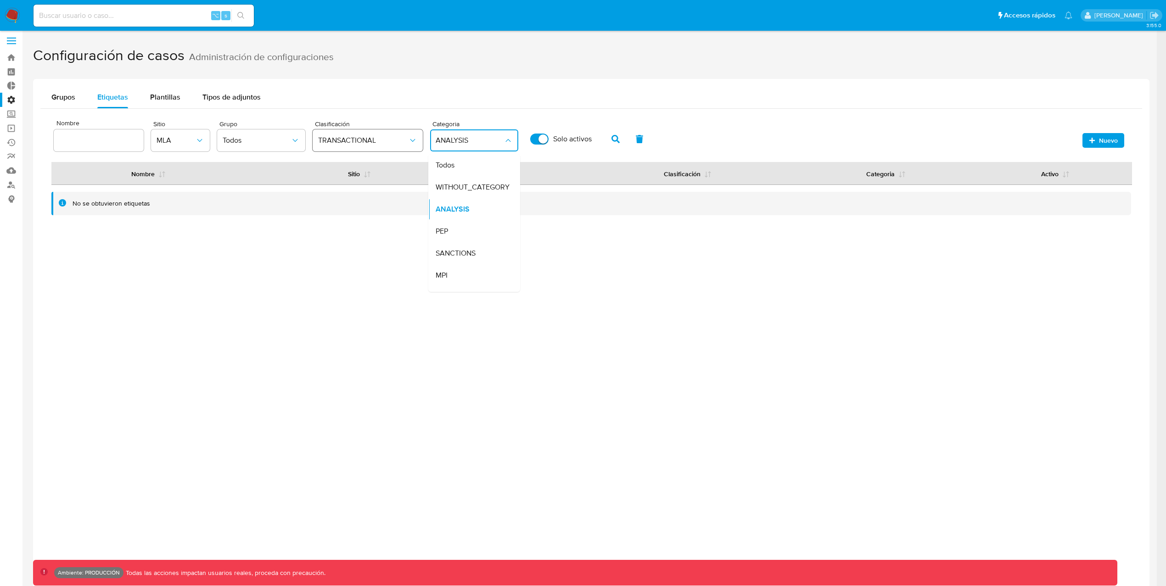
click at [386, 145] on button "TRANSACTIONAL" at bounding box center [368, 140] width 110 height 22
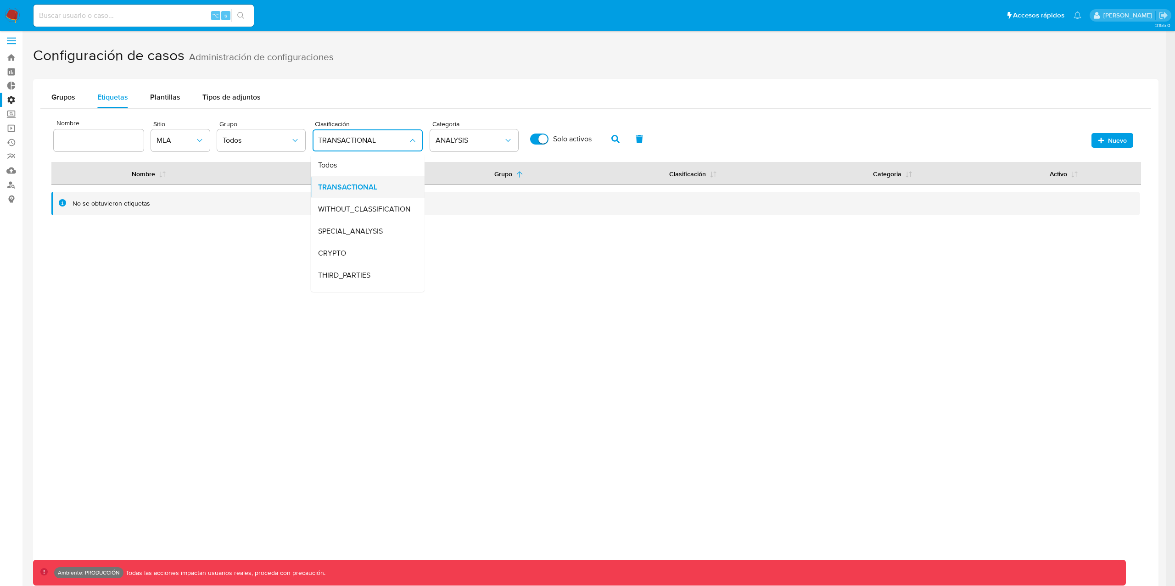
click at [355, 187] on span "TRANSACTIONAL" at bounding box center [347, 187] width 59 height 9
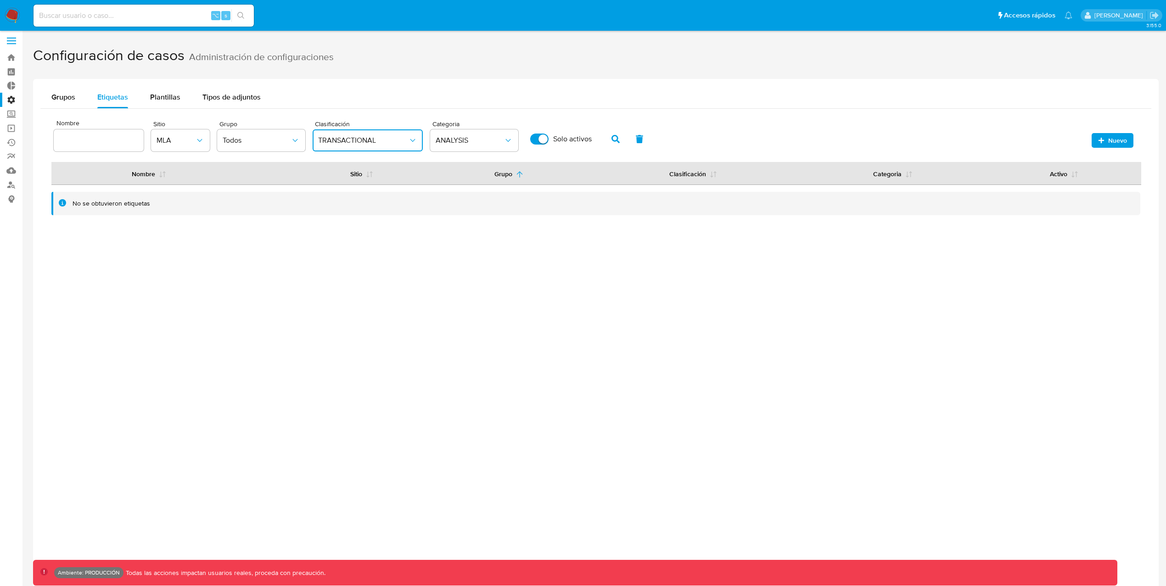
click at [379, 143] on span "TRANSACTIONAL" at bounding box center [363, 140] width 90 height 9
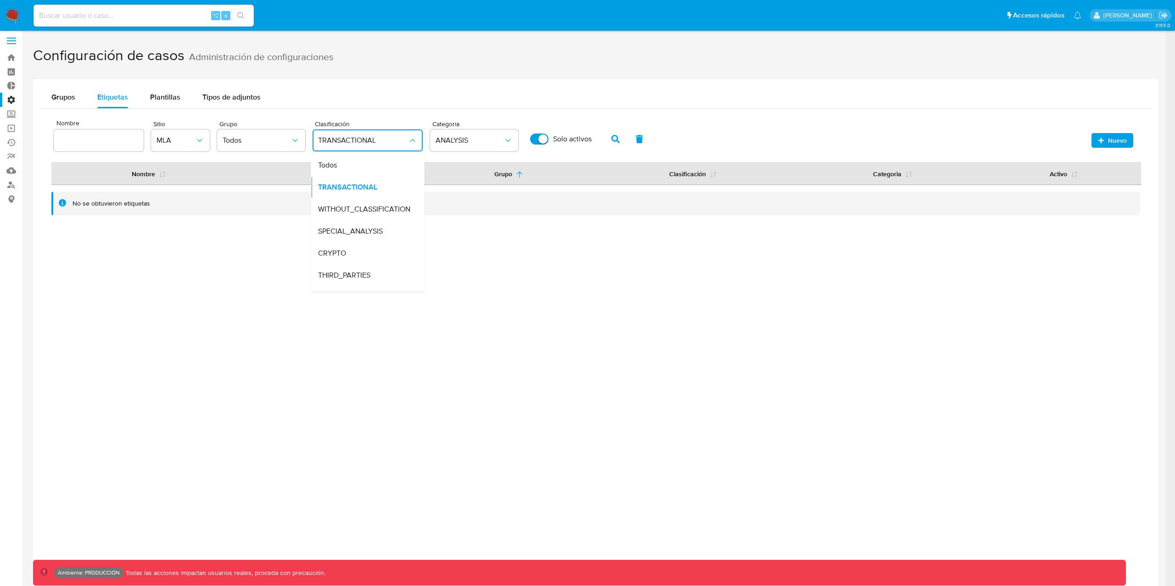
click at [380, 137] on span "TRANSACTIONAL" at bounding box center [363, 140] width 90 height 9
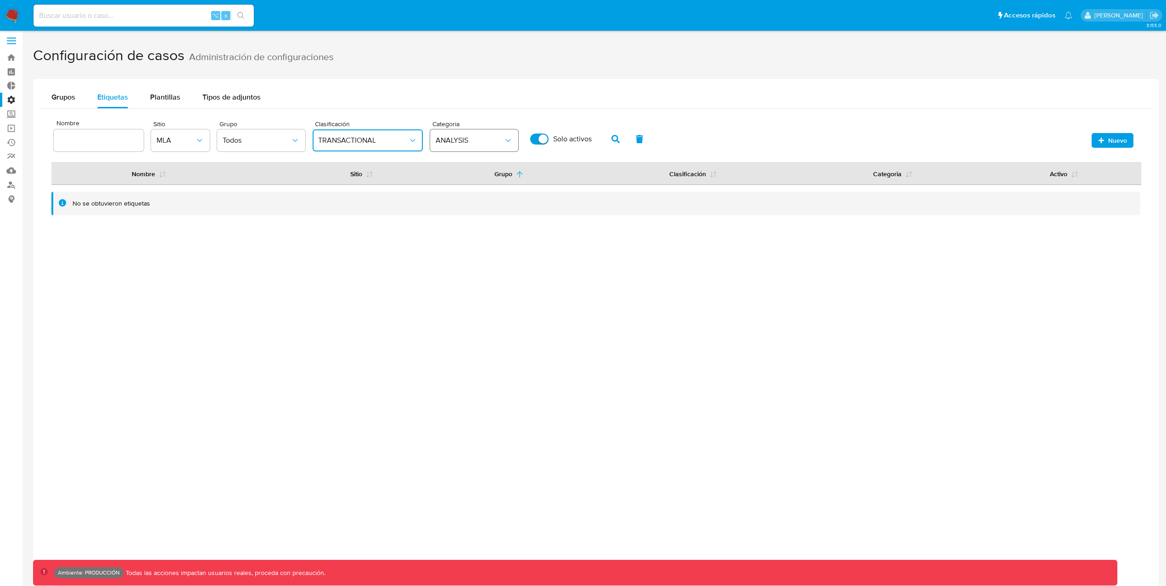
click at [491, 143] on span "ANALYSIS" at bounding box center [469, 140] width 68 height 9
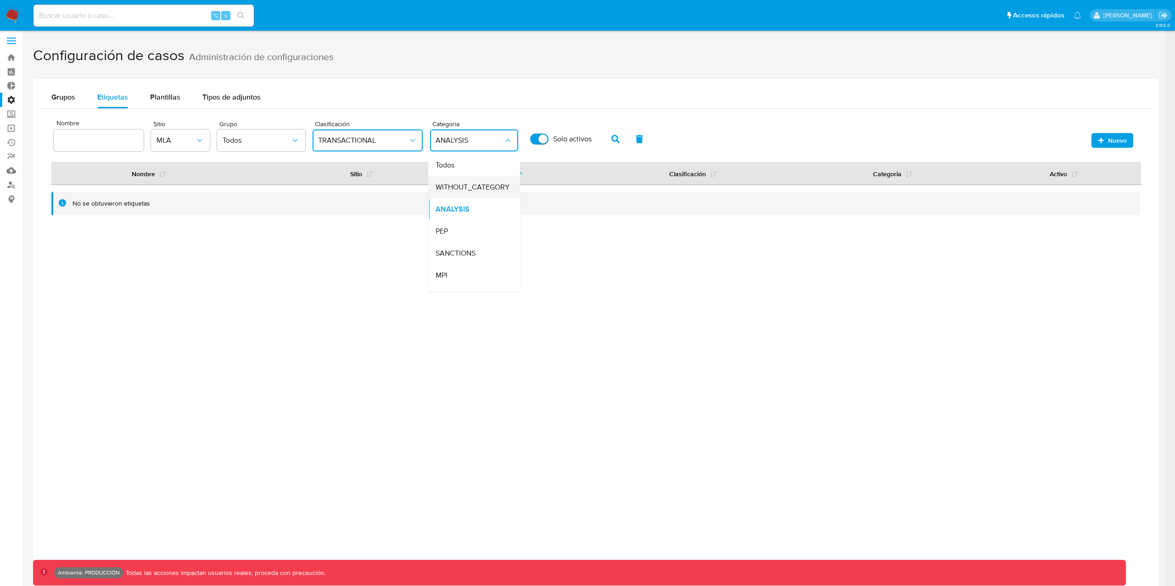
click at [487, 185] on span "WITHOUT_CATEGORY" at bounding box center [472, 187] width 74 height 9
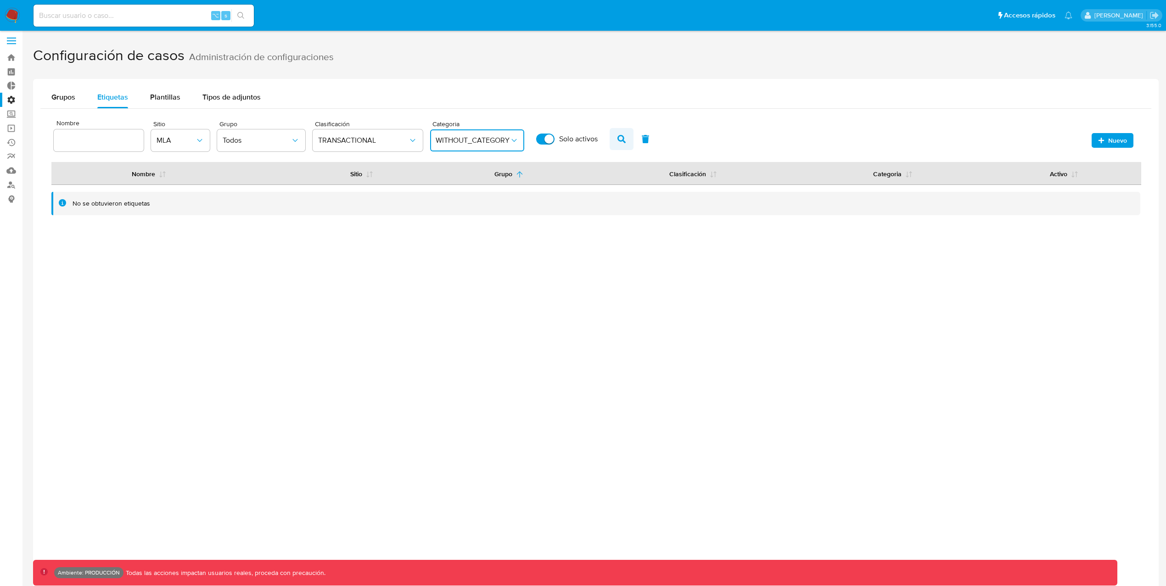
click at [621, 137] on icon "button" at bounding box center [621, 139] width 8 height 8
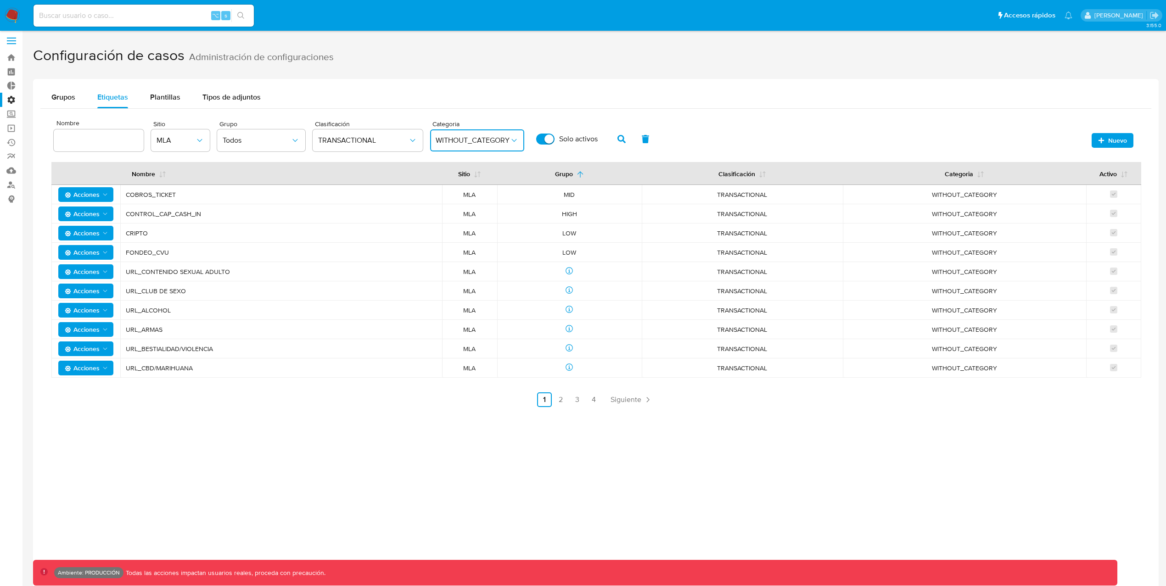
click at [476, 141] on span "WITHOUT_CATEGORY" at bounding box center [472, 140] width 74 height 9
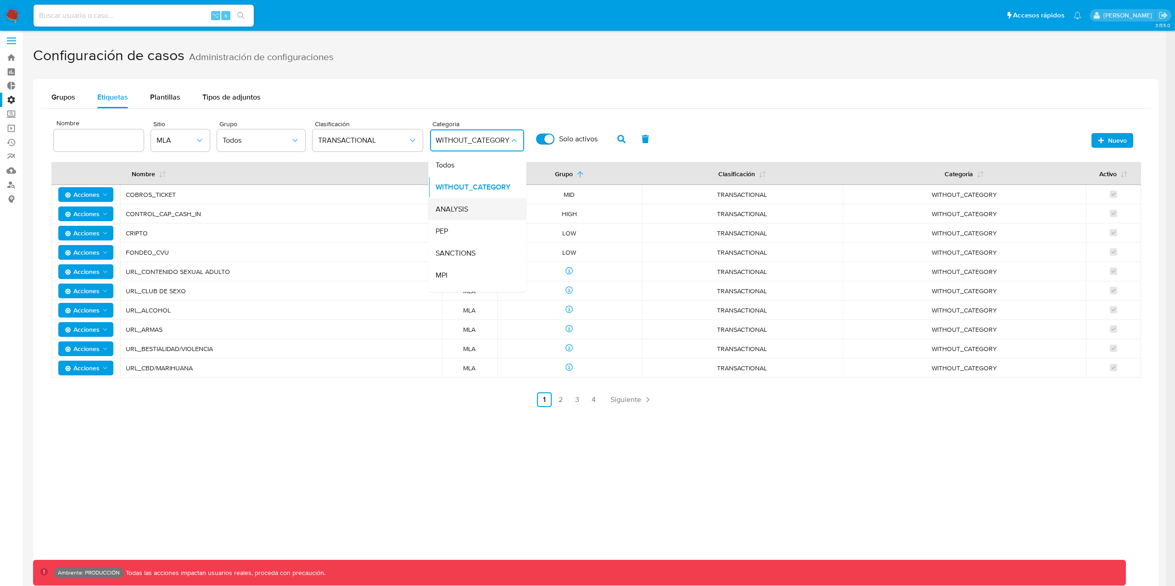
click at [455, 209] on span "ANALYSIS" at bounding box center [451, 209] width 33 height 9
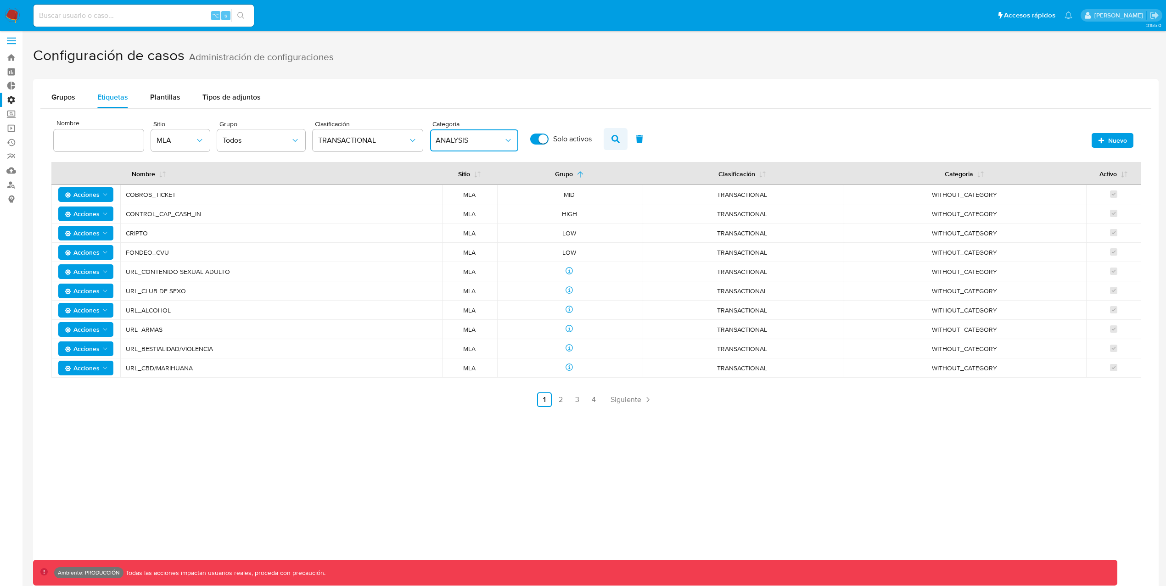
click at [608, 137] on button "button" at bounding box center [615, 139] width 24 height 22
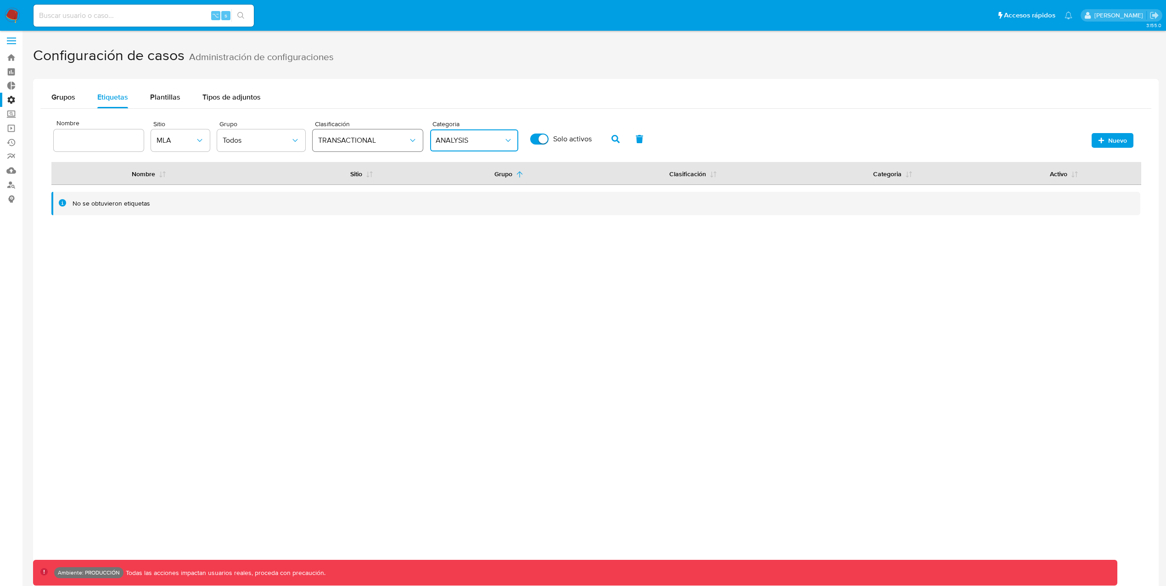
click at [386, 141] on span "TRANSACTIONAL" at bounding box center [363, 140] width 90 height 9
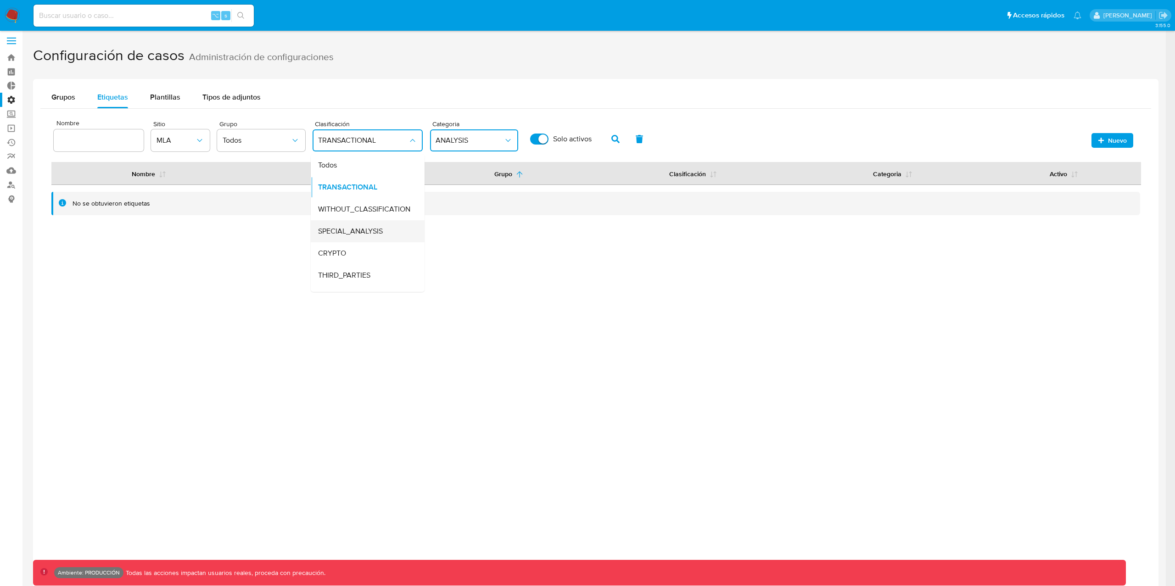
click at [376, 230] on span "SPECIAL_ANALYSIS" at bounding box center [350, 231] width 65 height 9
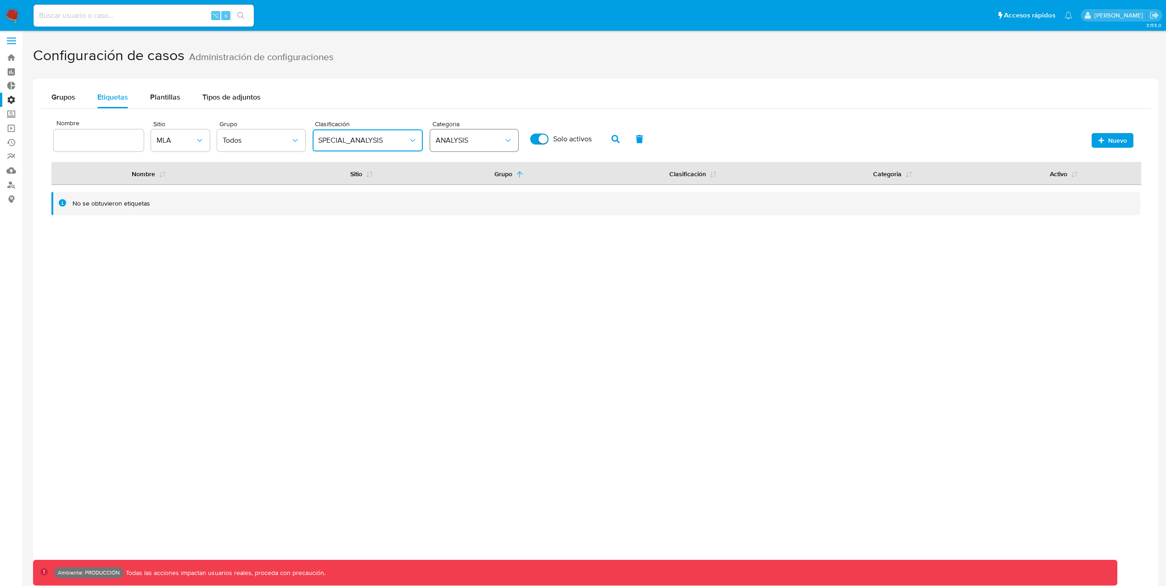
click at [488, 144] on span "ANALYSIS" at bounding box center [469, 140] width 68 height 9
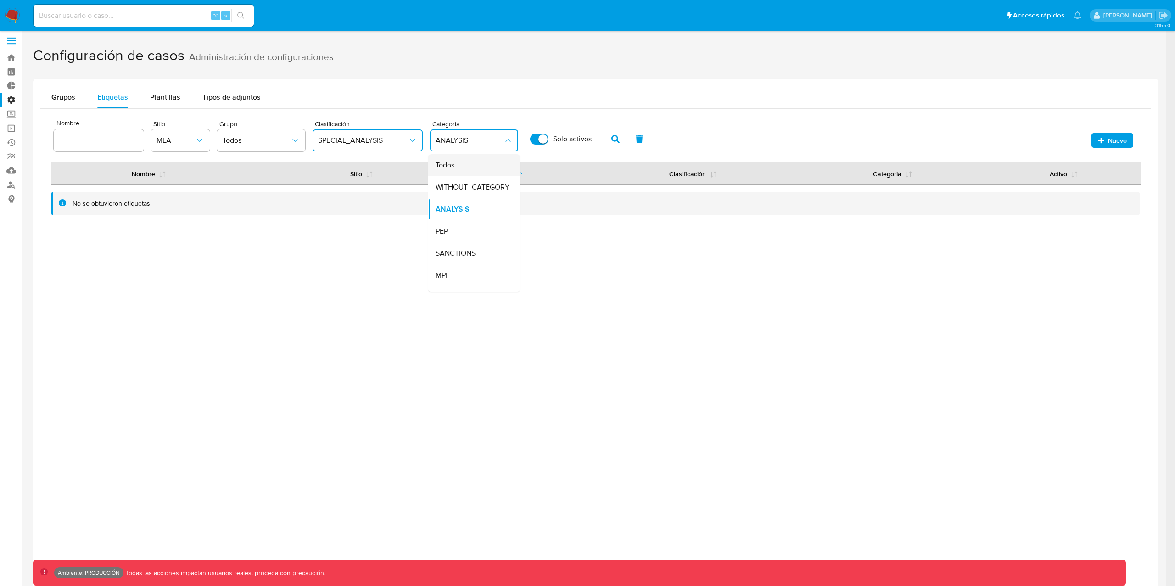
click at [473, 171] on div "Todos" at bounding box center [471, 165] width 72 height 22
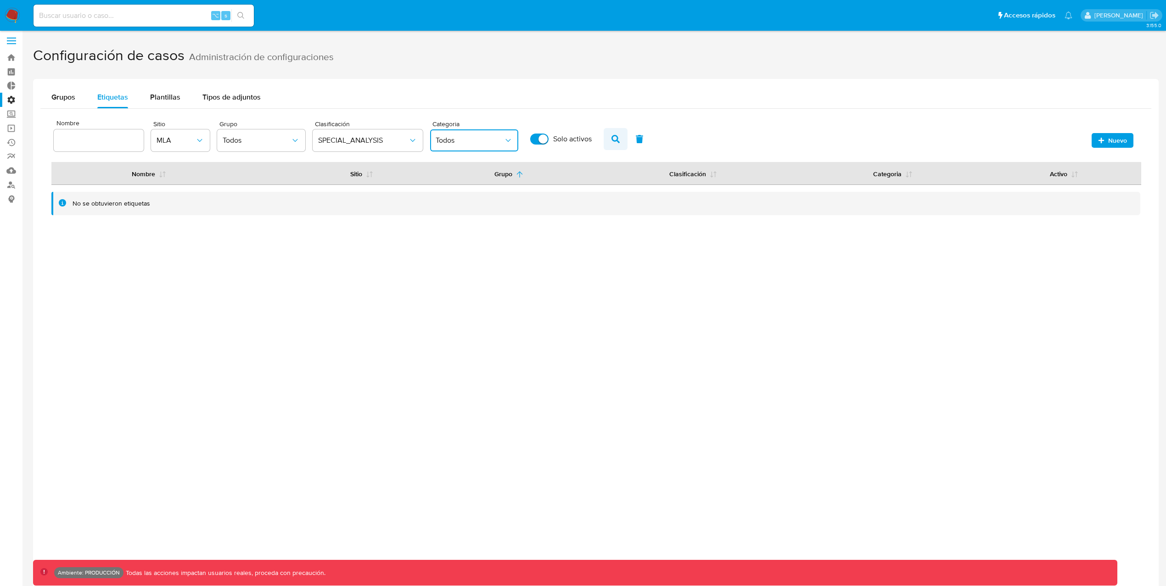
click at [617, 139] on icon "button" at bounding box center [615, 139] width 8 height 8
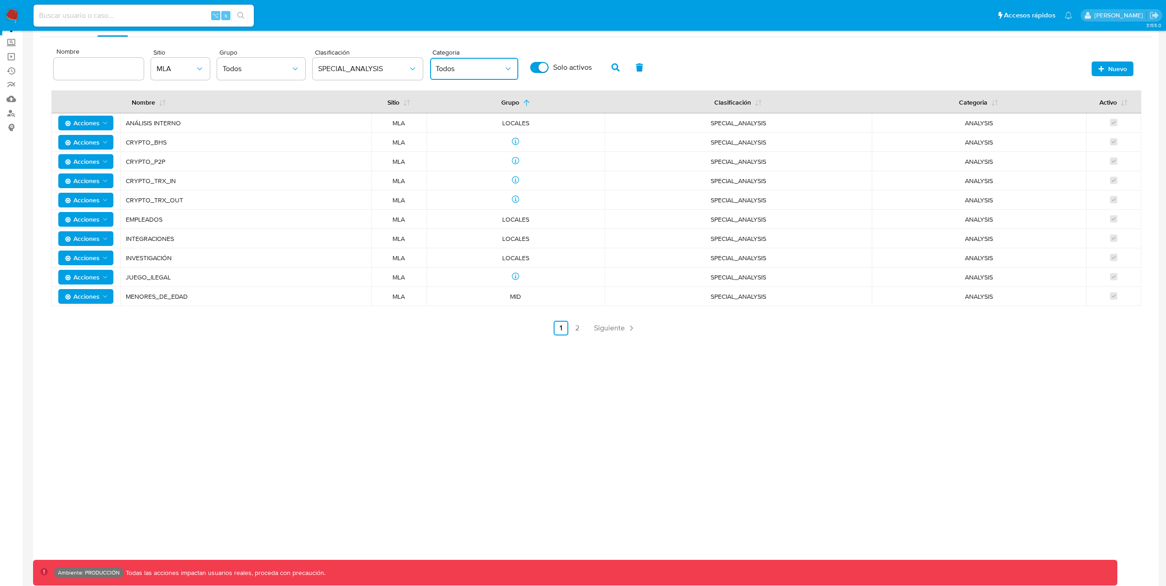
scroll to position [75, 0]
click at [580, 326] on link "2" at bounding box center [577, 328] width 15 height 15
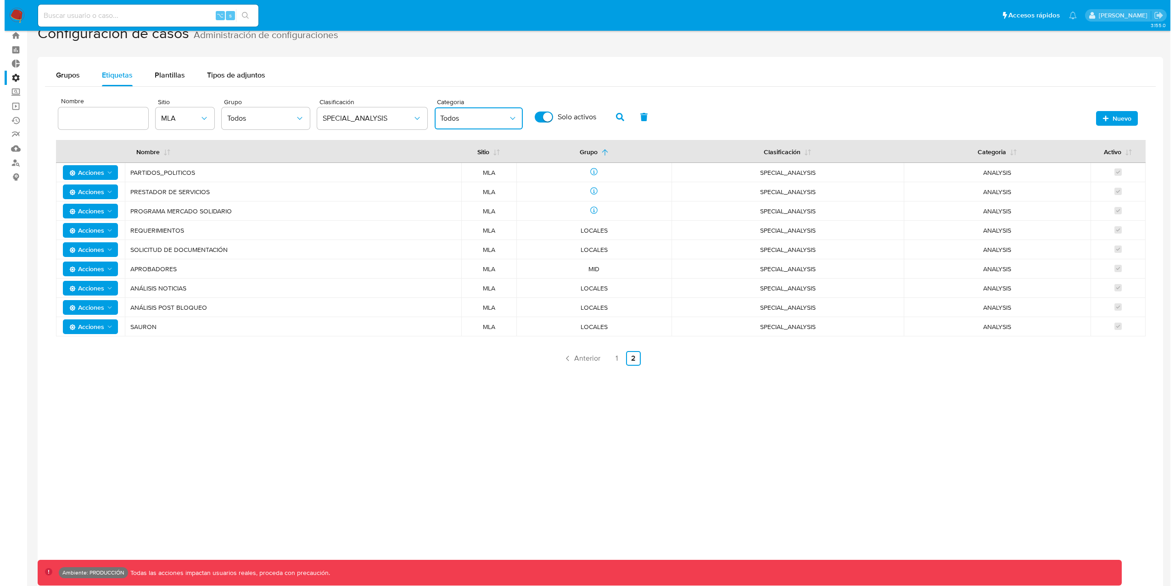
scroll to position [0, 0]
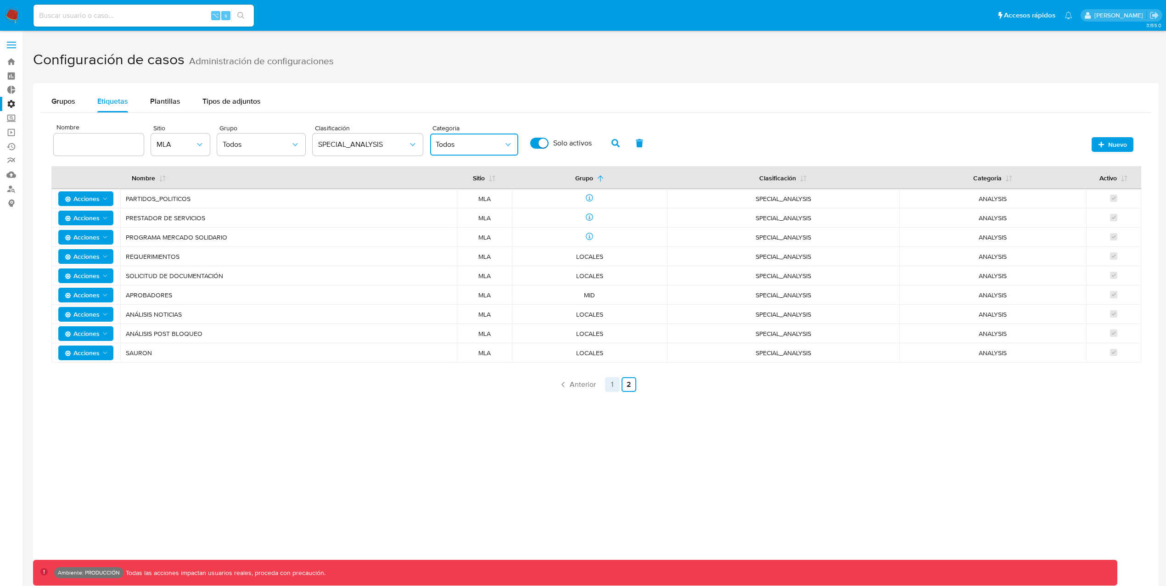
click at [612, 384] on link "1" at bounding box center [612, 384] width 15 height 15
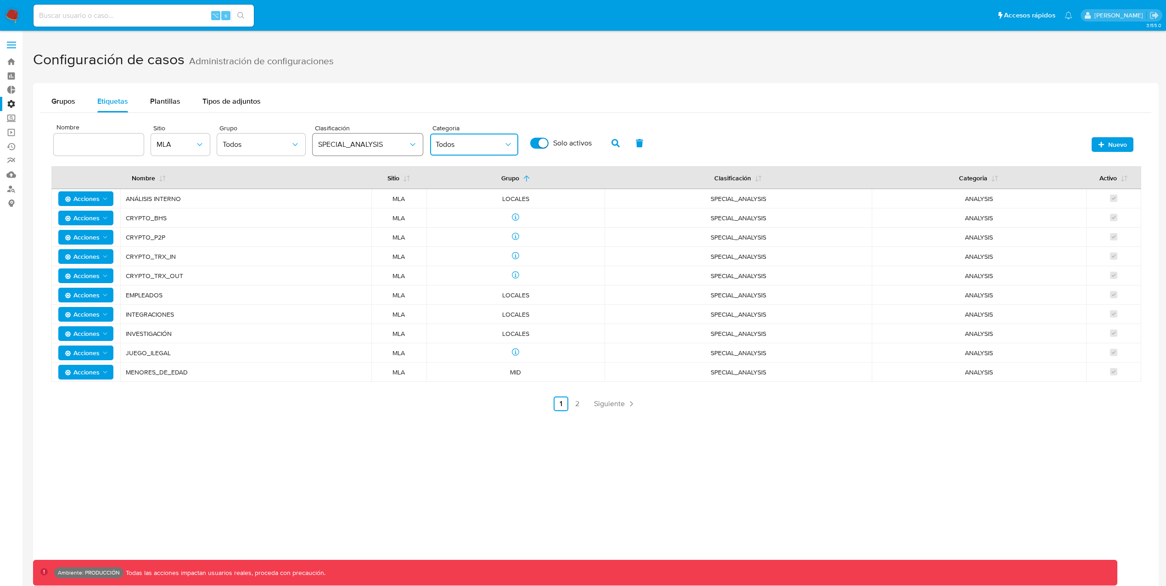
click at [385, 150] on button "SPECIAL_ANALYSIS" at bounding box center [368, 145] width 110 height 22
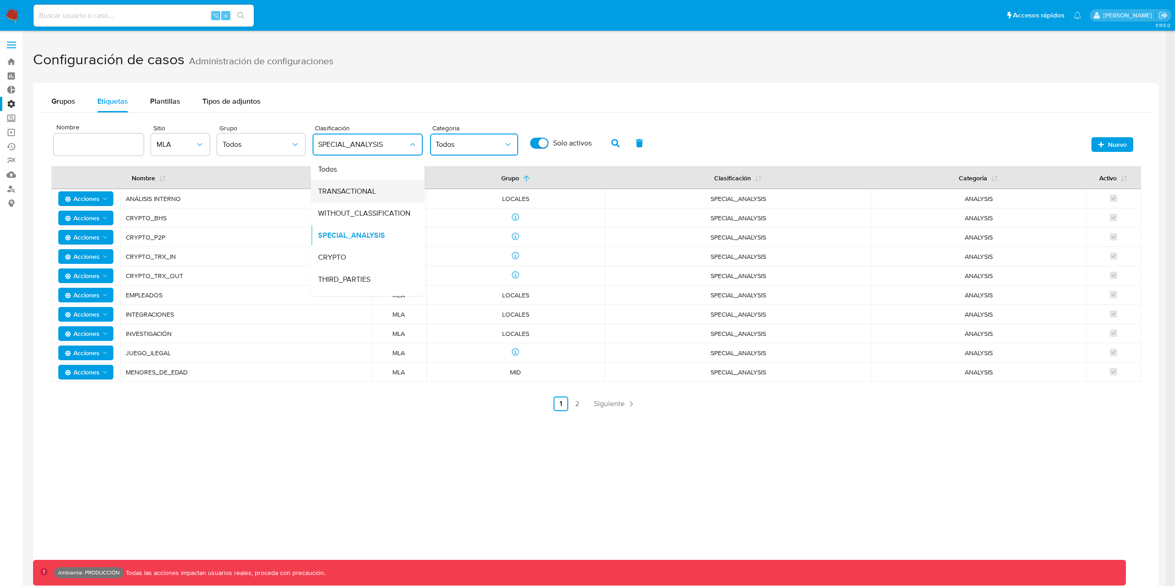
click at [343, 182] on div "TRANSACTIONAL" at bounding box center [365, 191] width 94 height 22
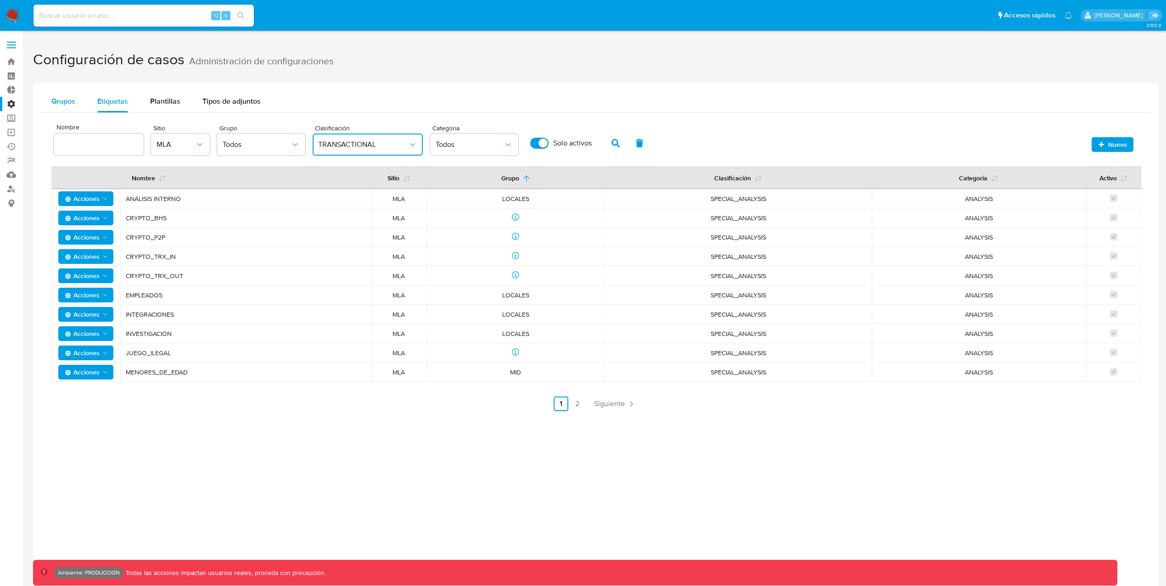
click at [67, 103] on span "Grupos" at bounding box center [63, 101] width 24 height 11
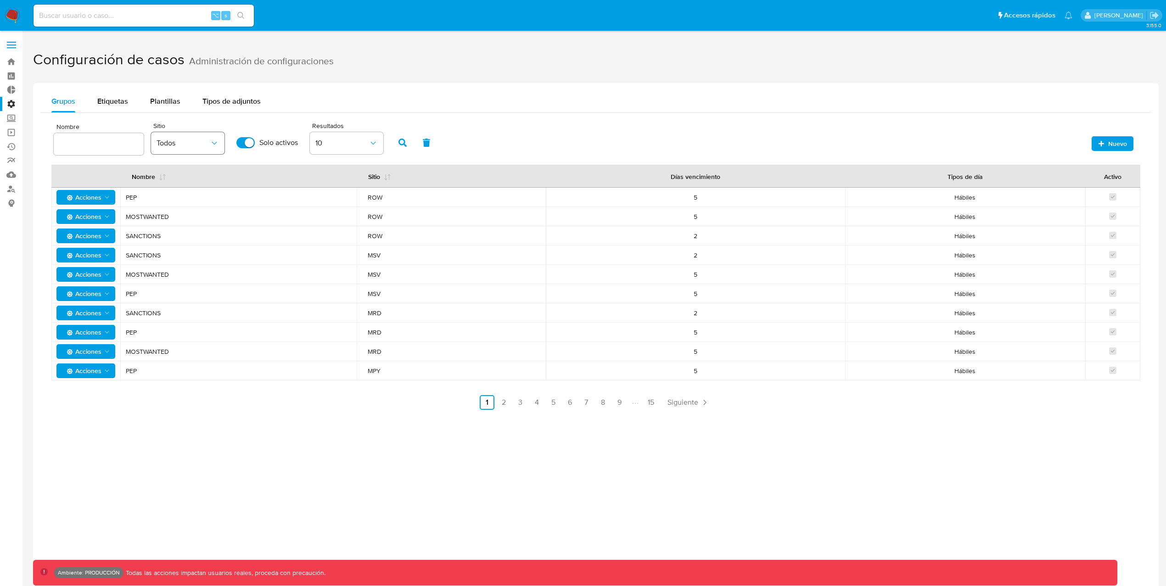
click at [196, 147] on button "Todos" at bounding box center [187, 143] width 73 height 22
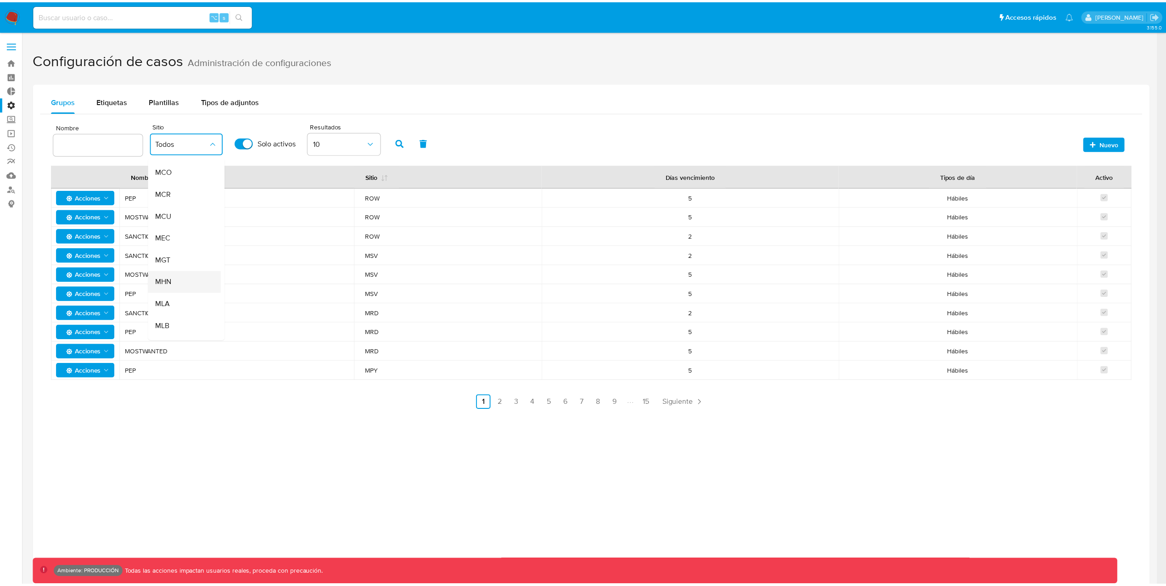
scroll to position [85, 0]
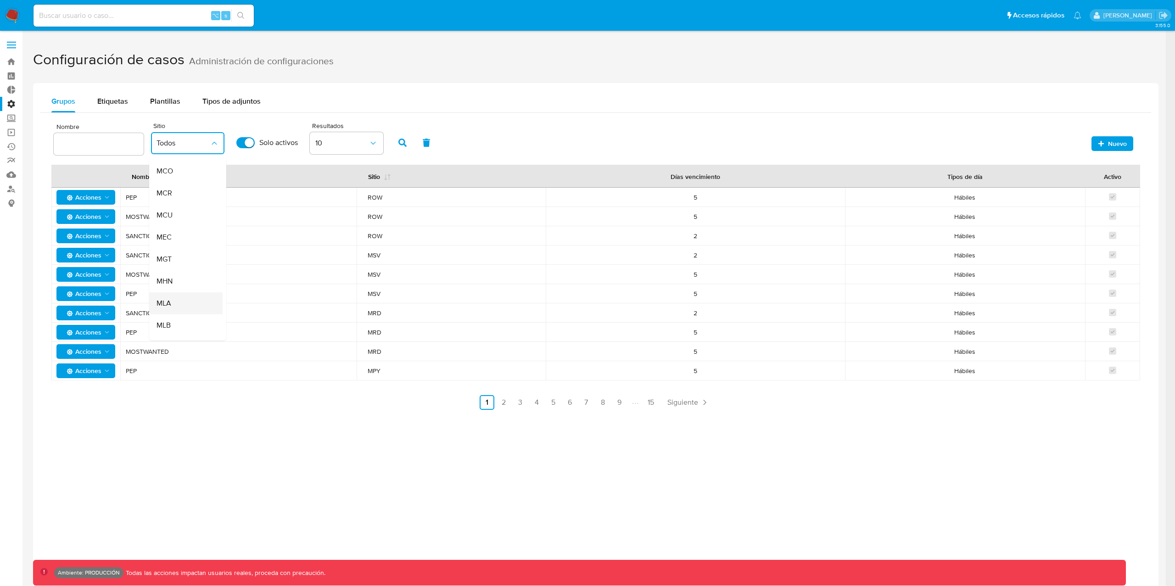
click at [172, 301] on div "MLA" at bounding box center [182, 303] width 53 height 22
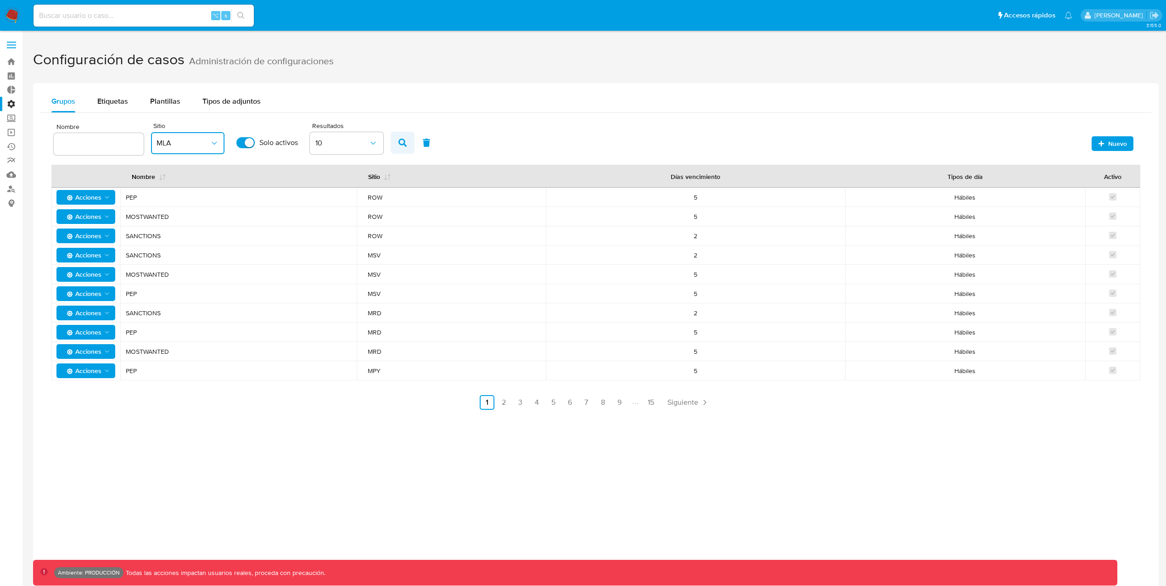
click at [401, 139] on icon "button" at bounding box center [402, 143] width 8 height 8
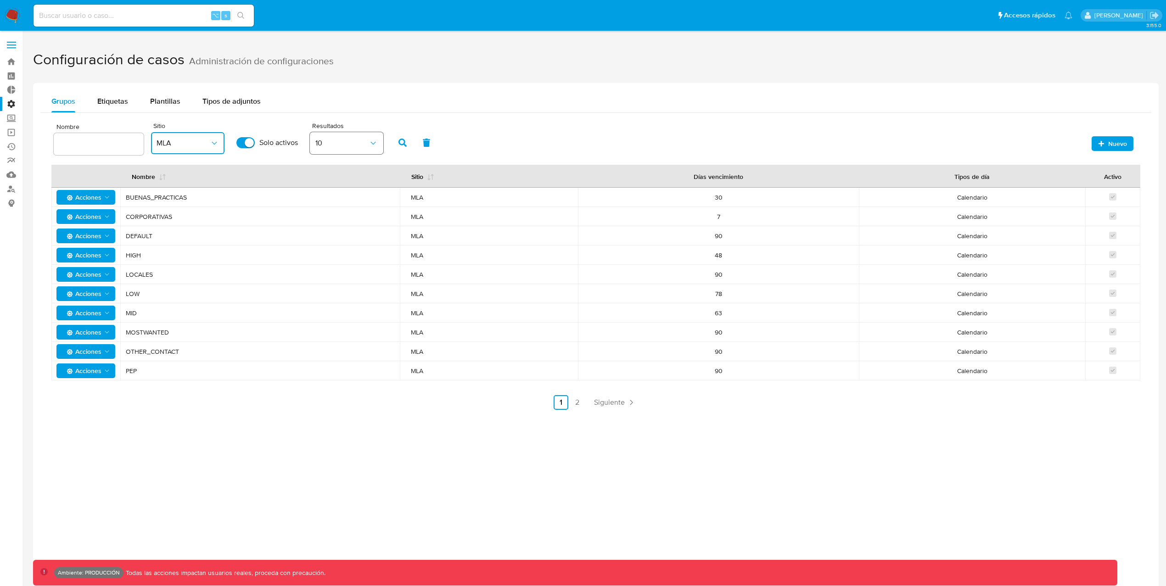
click at [354, 151] on button "10" at bounding box center [346, 143] width 73 height 22
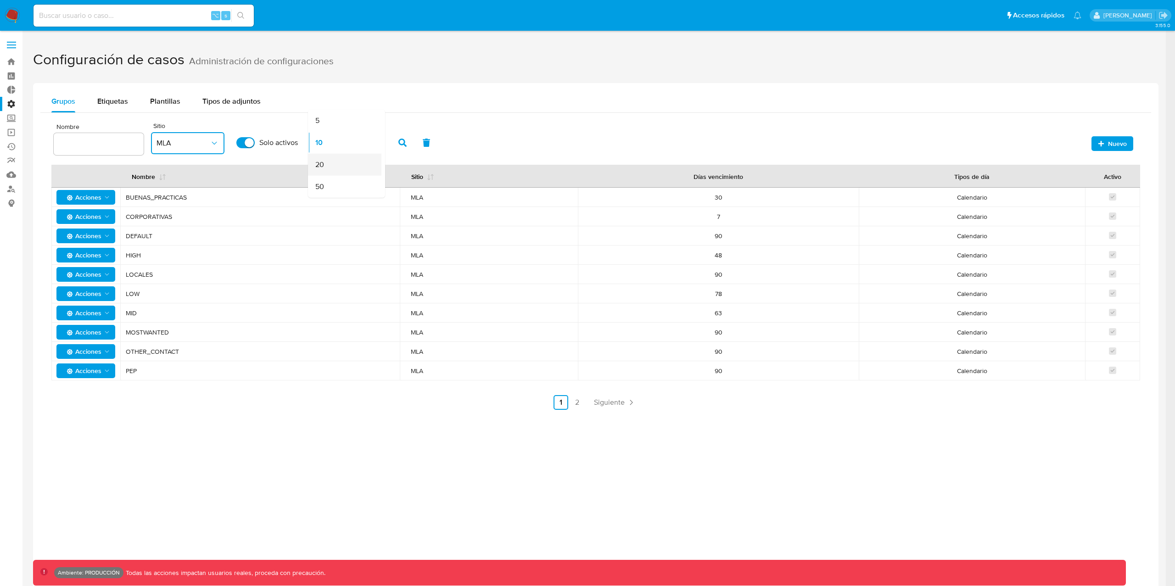
click at [355, 162] on div "20" at bounding box center [341, 165] width 53 height 22
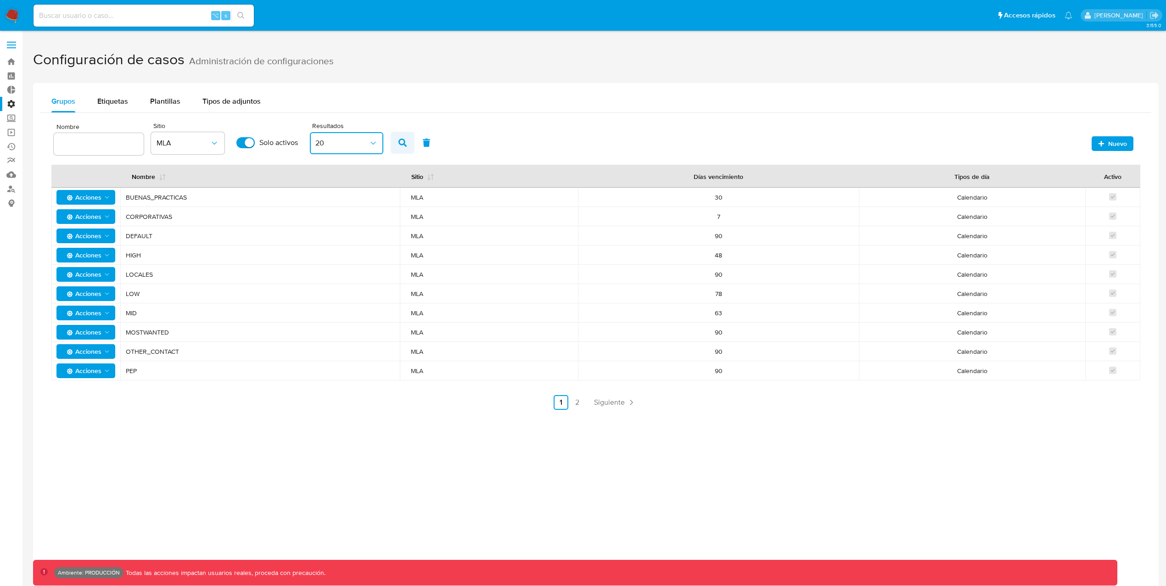
click at [400, 146] on span "button" at bounding box center [402, 143] width 8 height 16
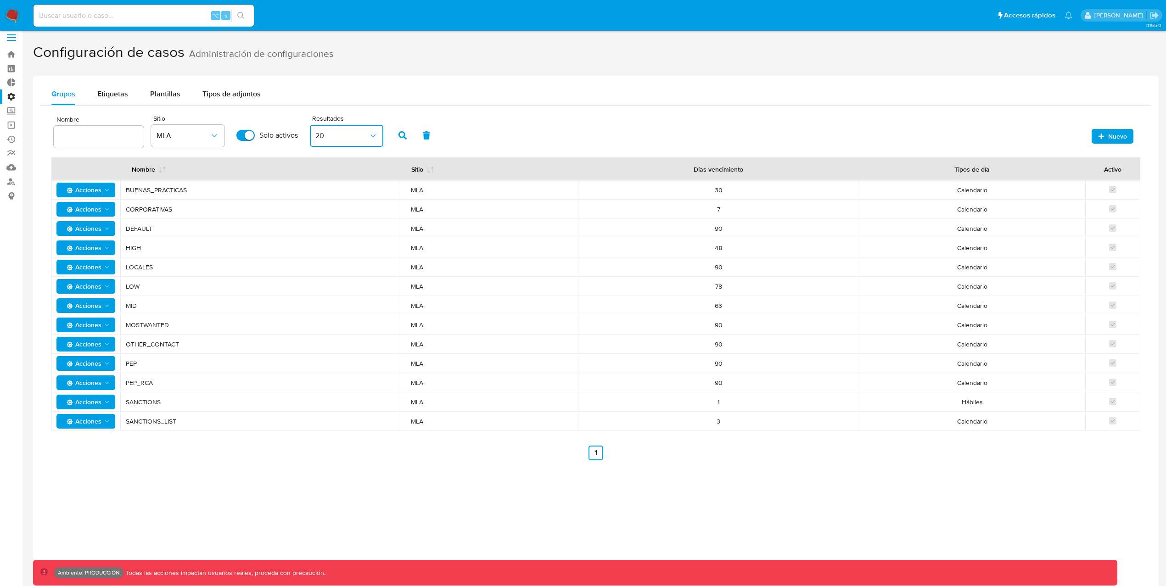
scroll to position [6, 0]
